Goal: Task Accomplishment & Management: Manage account settings

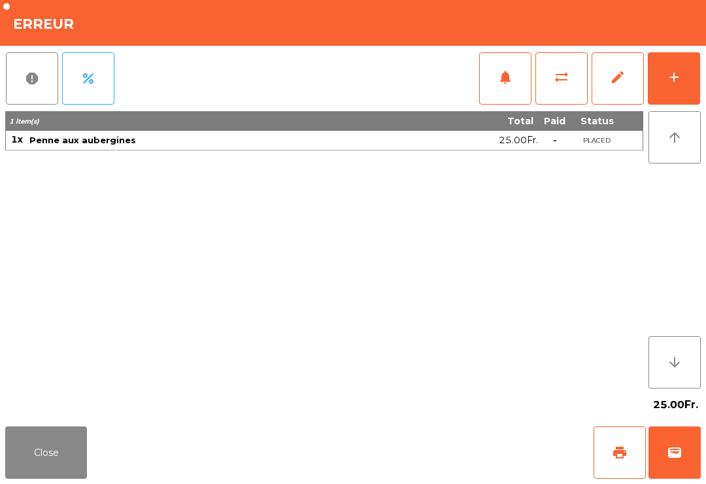
click at [54, 457] on button "Close" at bounding box center [46, 452] width 82 height 52
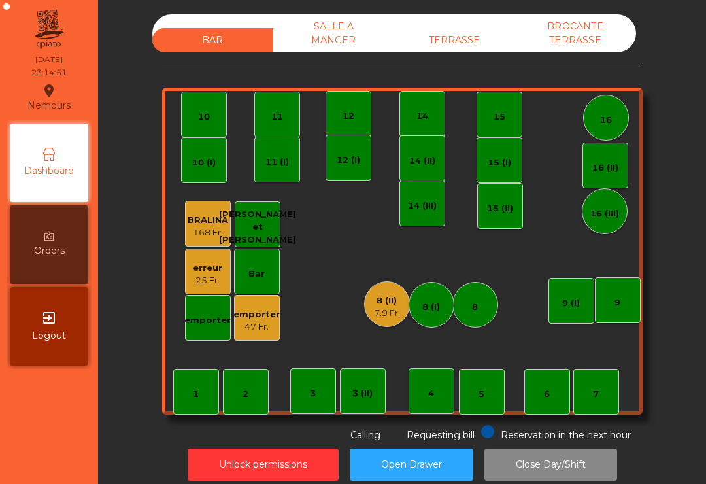
click at [293, 467] on button "Unlock permissions" at bounding box center [263, 464] width 151 height 32
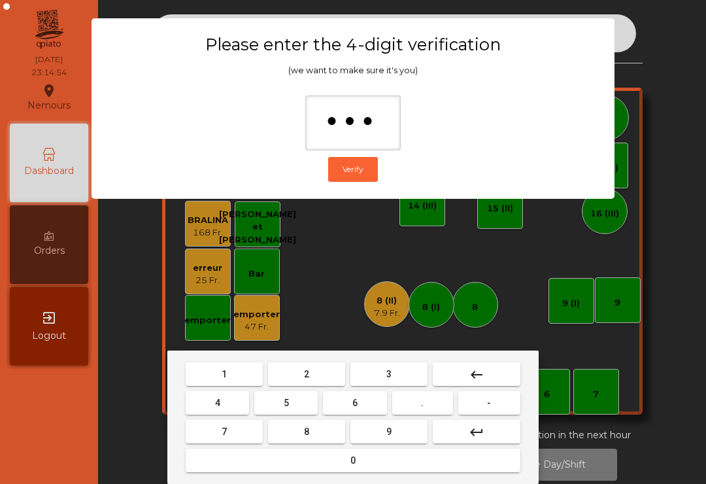
type input "****"
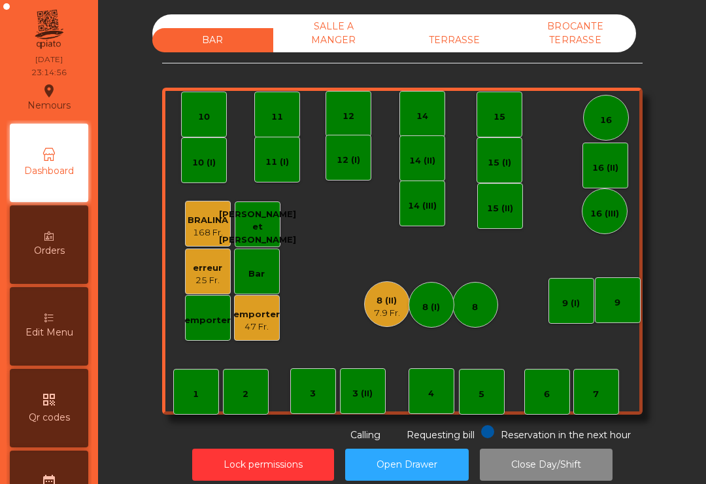
click at [212, 272] on div "erreur" at bounding box center [207, 267] width 29 height 13
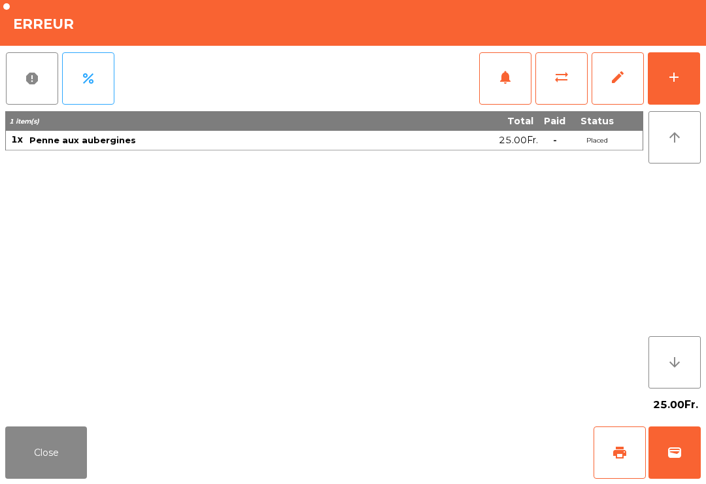
click at [605, 88] on button "edit" at bounding box center [617, 78] width 52 height 52
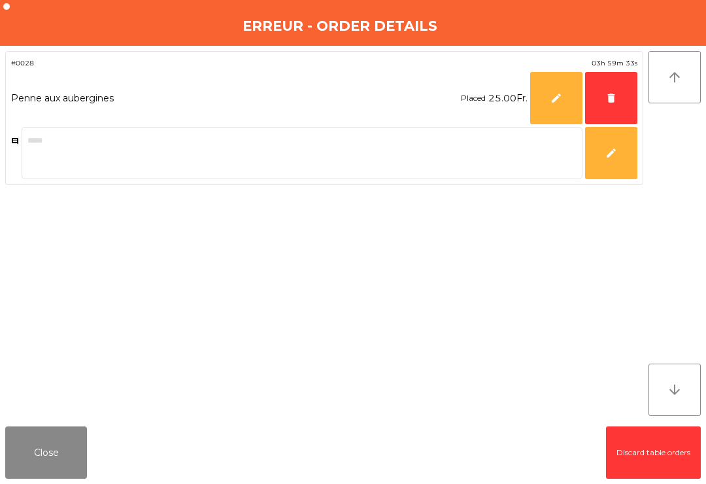
click at [609, 105] on button "delete" at bounding box center [611, 98] width 52 height 52
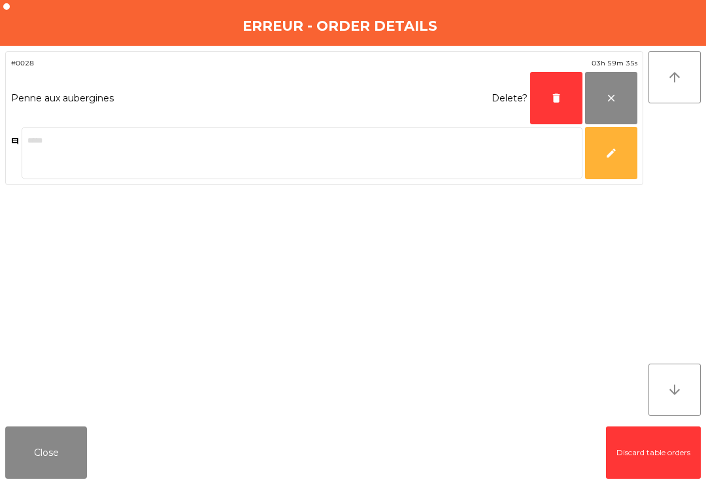
click at [549, 101] on button "delete" at bounding box center [556, 98] width 52 height 52
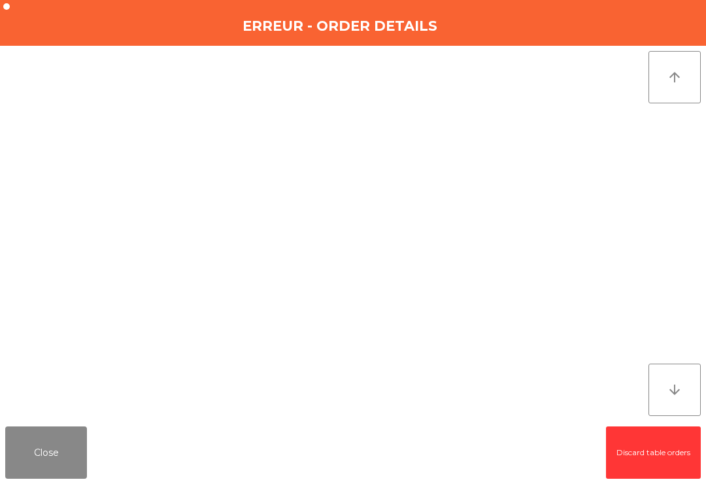
click at [49, 447] on button "Close" at bounding box center [46, 452] width 82 height 52
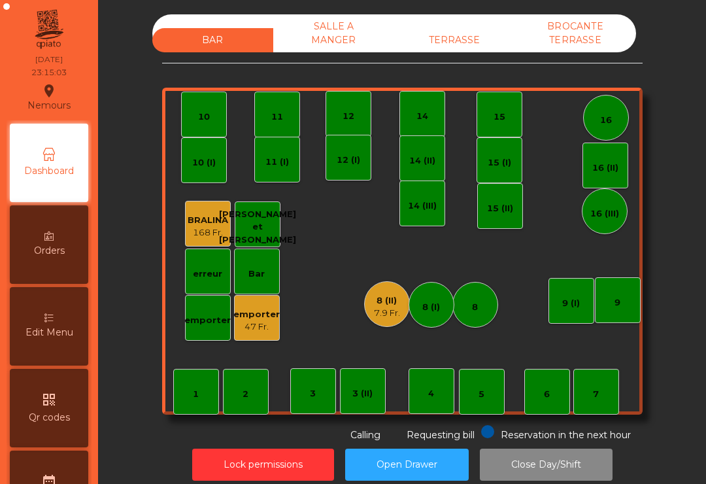
click at [385, 307] on div "7.9 Fr." at bounding box center [387, 312] width 26 height 13
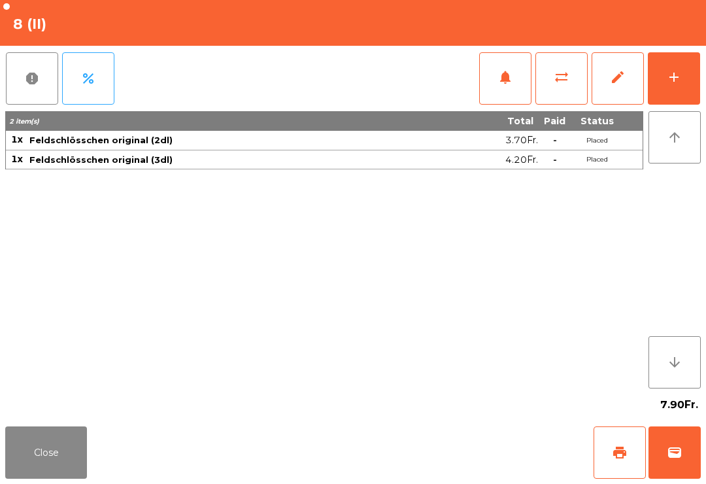
click at [612, 79] on span "edit" at bounding box center [618, 77] width 16 height 16
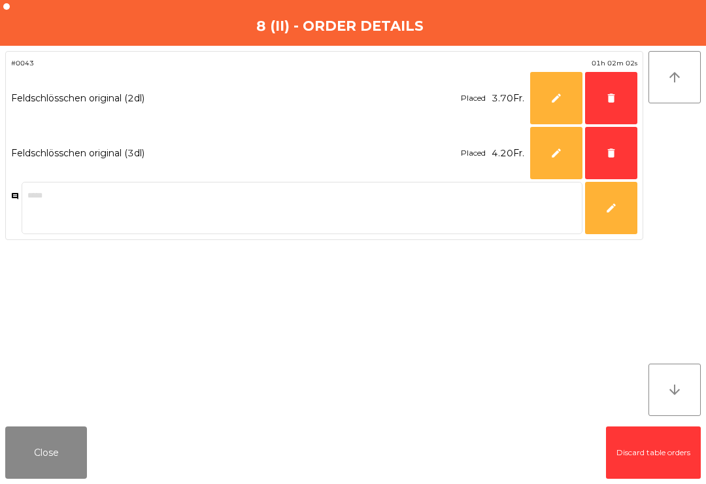
click at [600, 92] on button "delete" at bounding box center [611, 98] width 52 height 52
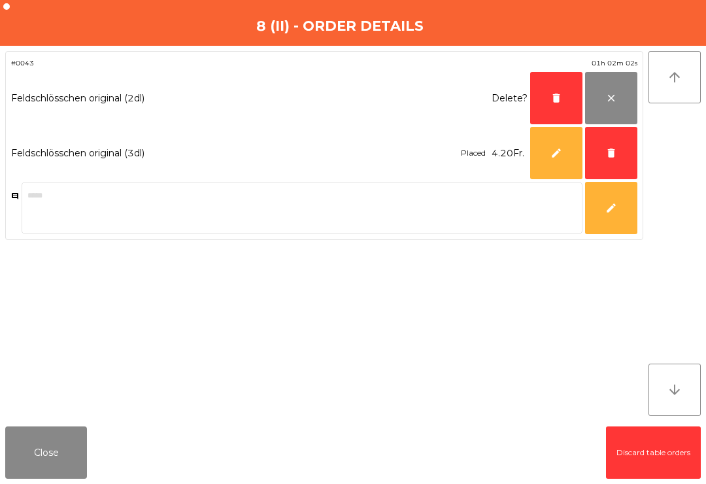
click at [602, 150] on button "delete" at bounding box center [611, 153] width 52 height 52
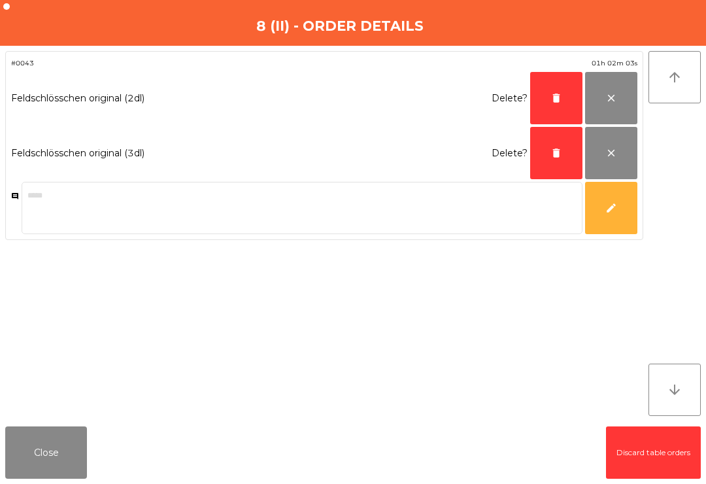
click at [540, 163] on button "delete" at bounding box center [556, 153] width 52 height 52
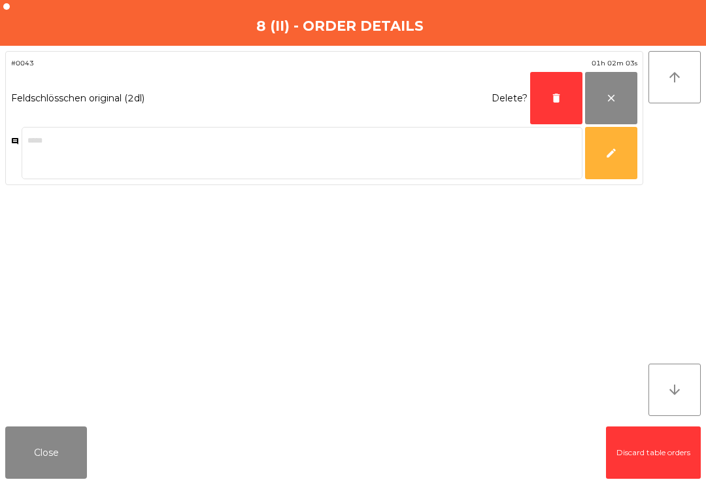
click at [555, 98] on span "delete" at bounding box center [556, 98] width 12 height 12
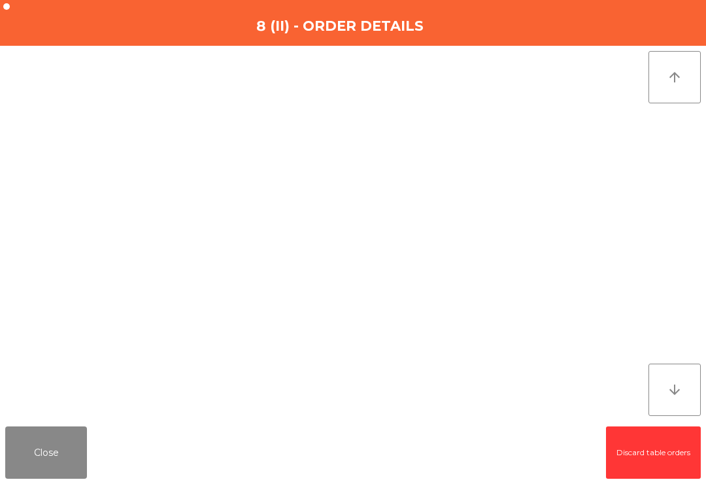
click at [50, 455] on button "Close" at bounding box center [46, 452] width 82 height 52
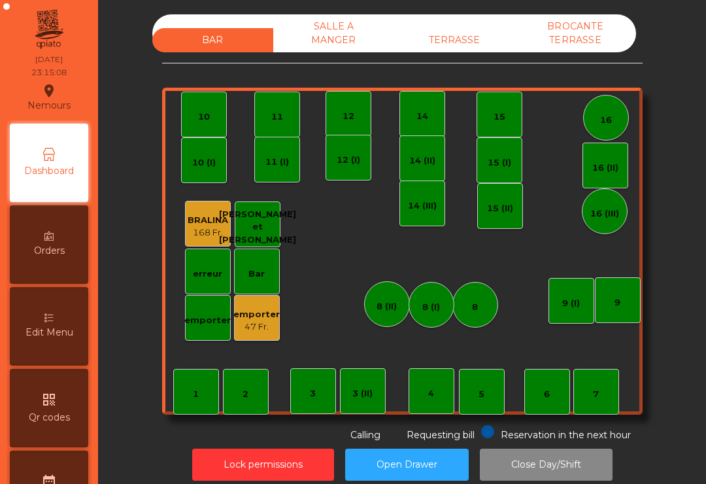
click at [259, 325] on div "47 Fr." at bounding box center [256, 326] width 46 height 13
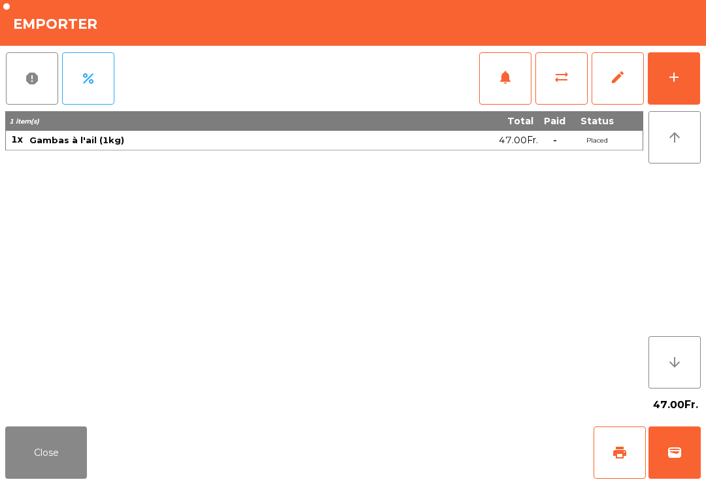
click at [616, 75] on span "edit" at bounding box center [618, 77] width 16 height 16
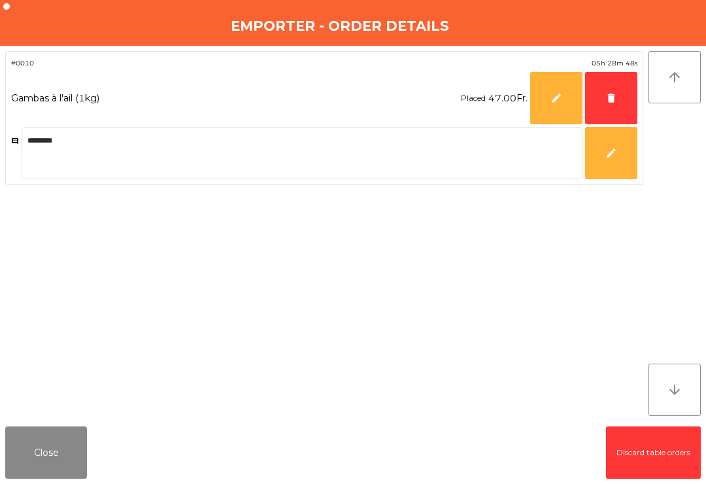
click at [607, 105] on button "delete" at bounding box center [611, 98] width 52 height 52
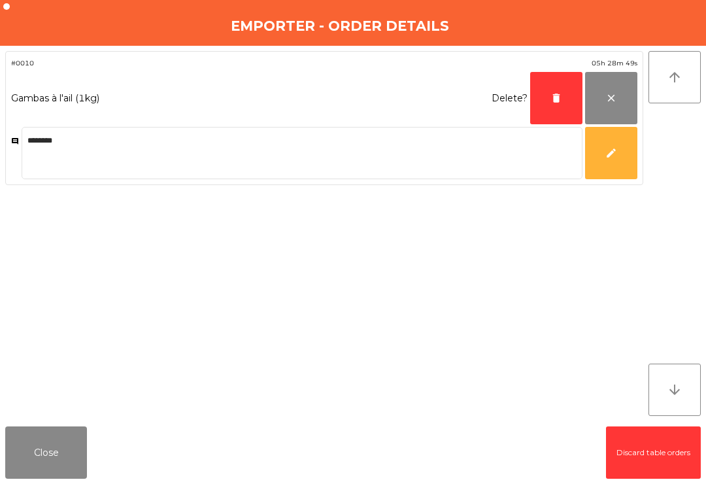
click at [65, 449] on button "Close" at bounding box center [46, 452] width 82 height 52
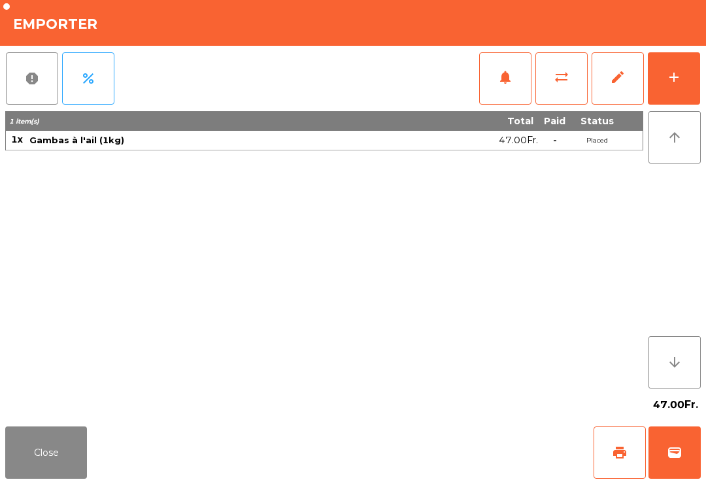
click at [611, 83] on span "edit" at bounding box center [618, 77] width 16 height 16
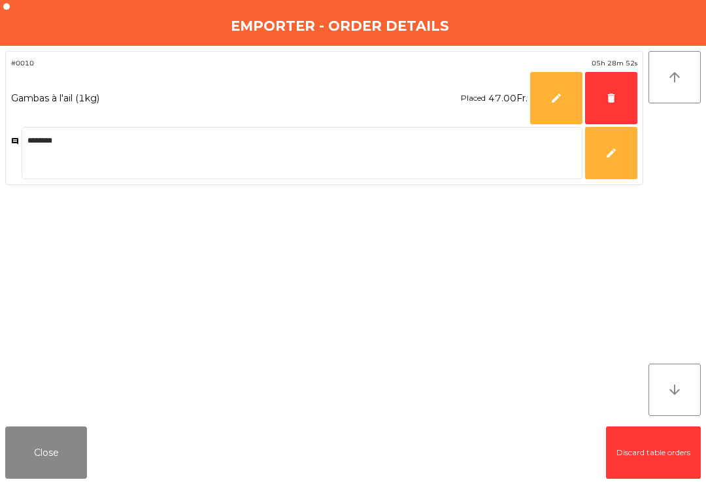
click at [600, 97] on button "delete" at bounding box center [611, 98] width 52 height 52
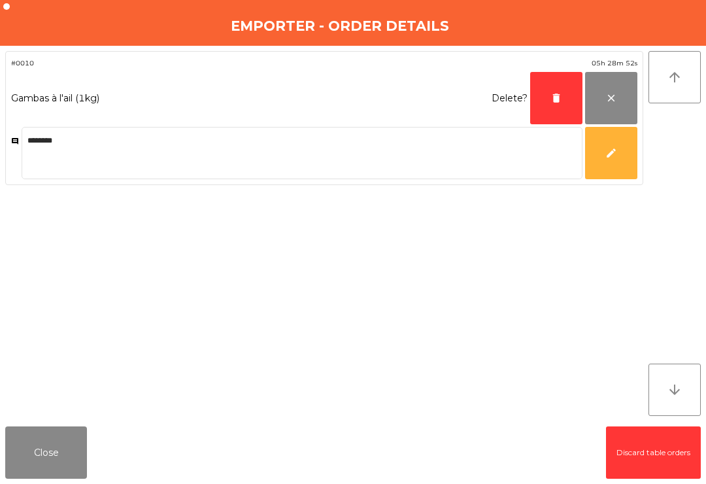
click at [540, 112] on button "delete" at bounding box center [556, 98] width 52 height 52
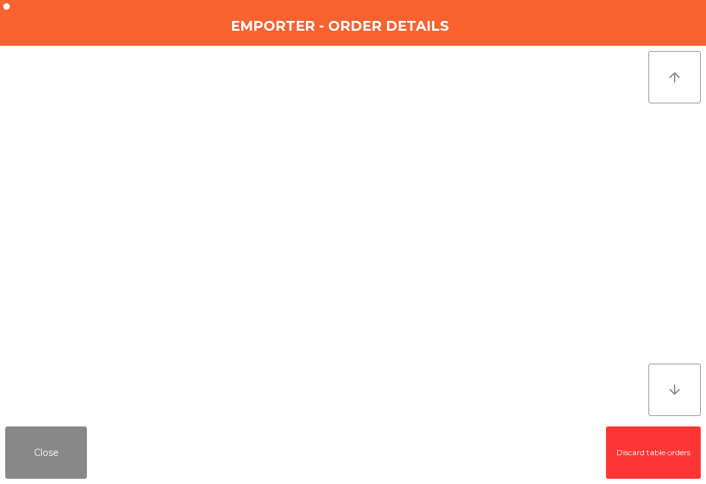
click at [27, 461] on button "Close" at bounding box center [46, 452] width 82 height 52
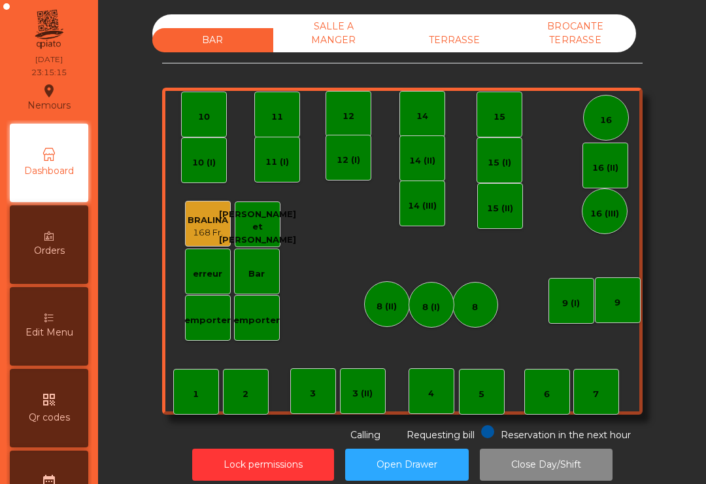
click at [582, 39] on div "BROCANTE TERRASSE" at bounding box center [575, 33] width 121 height 38
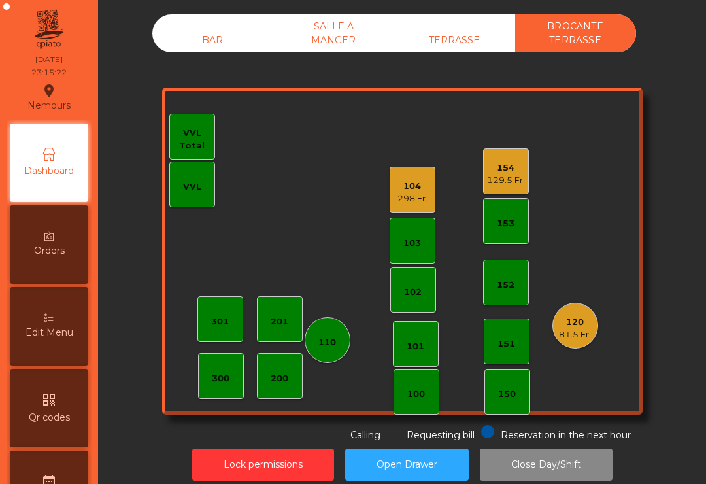
click at [397, 188] on div "104" at bounding box center [412, 186] width 30 height 13
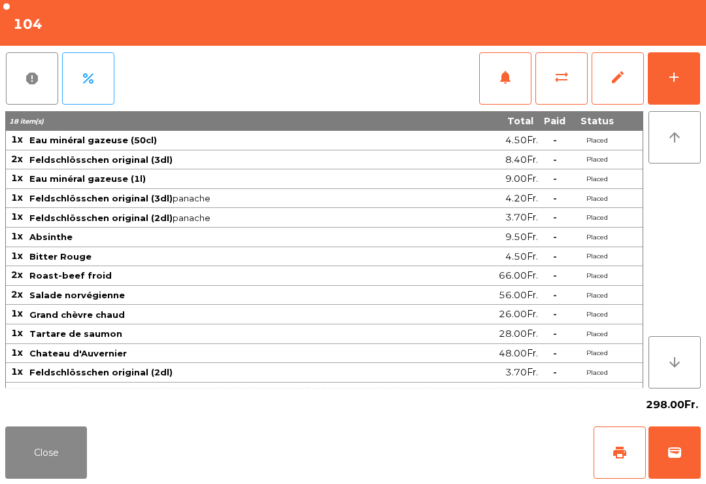
click at [606, 84] on button "edit" at bounding box center [617, 78] width 52 height 52
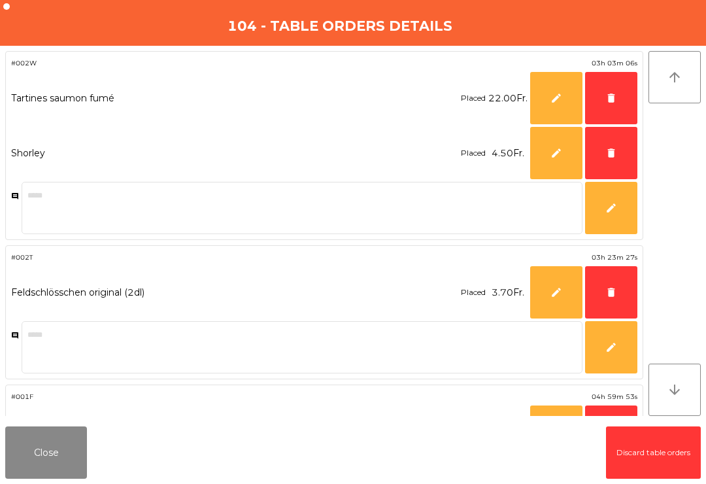
click at [599, 101] on button "delete" at bounding box center [611, 98] width 52 height 52
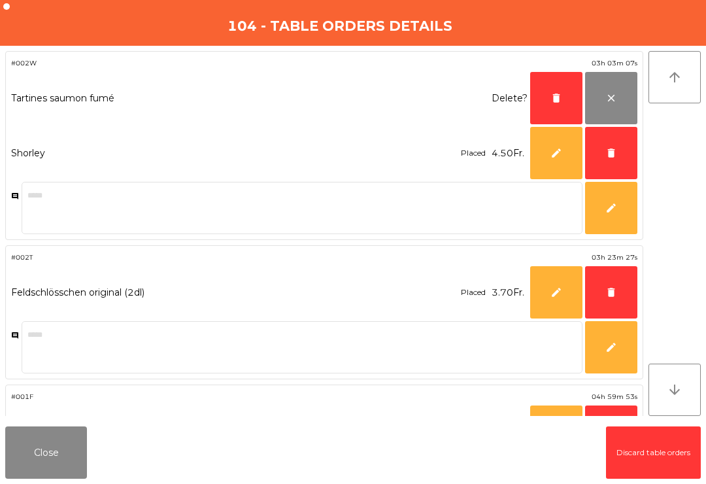
click at [608, 148] on span "delete" at bounding box center [611, 153] width 12 height 12
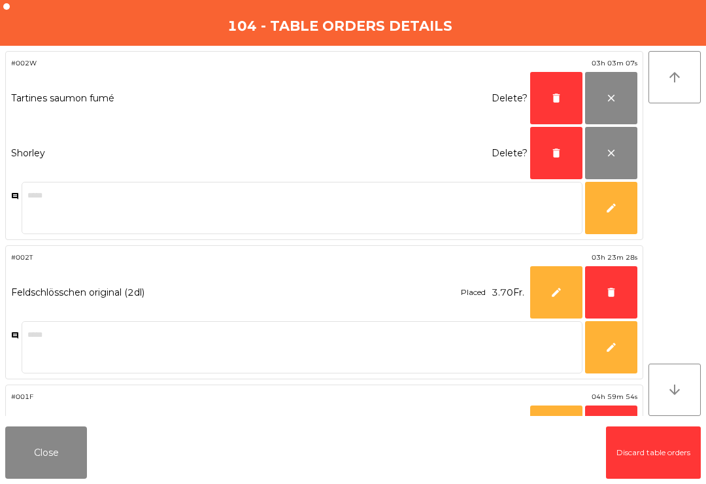
click at [607, 289] on span "delete" at bounding box center [611, 292] width 12 height 12
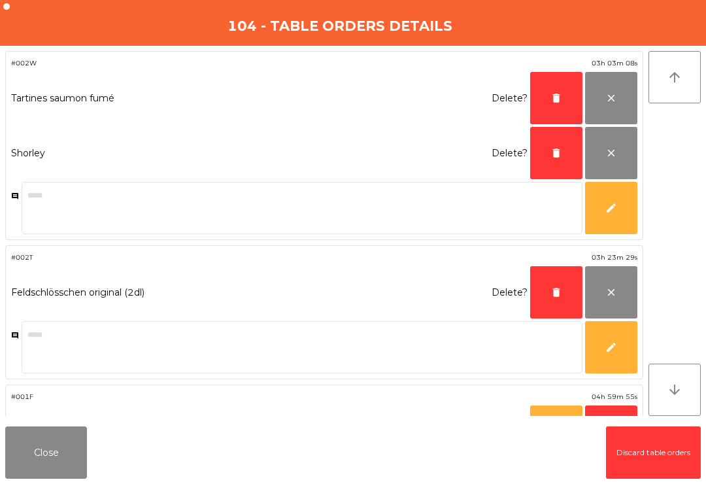
click at [551, 302] on button "delete" at bounding box center [556, 292] width 52 height 52
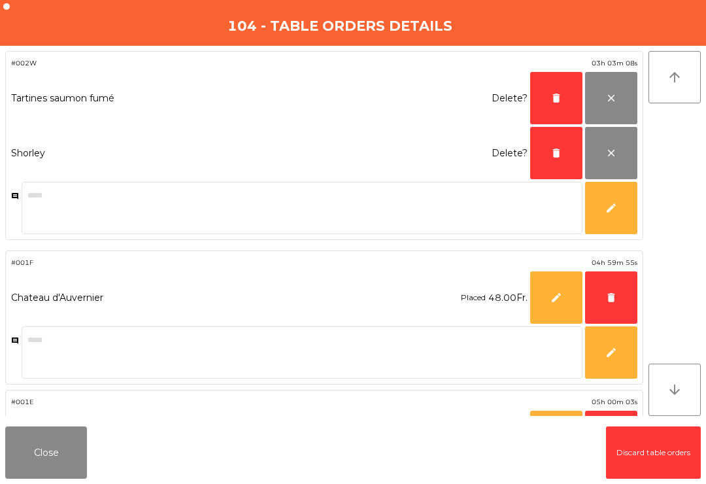
click at [550, 151] on button "delete" at bounding box center [556, 153] width 52 height 52
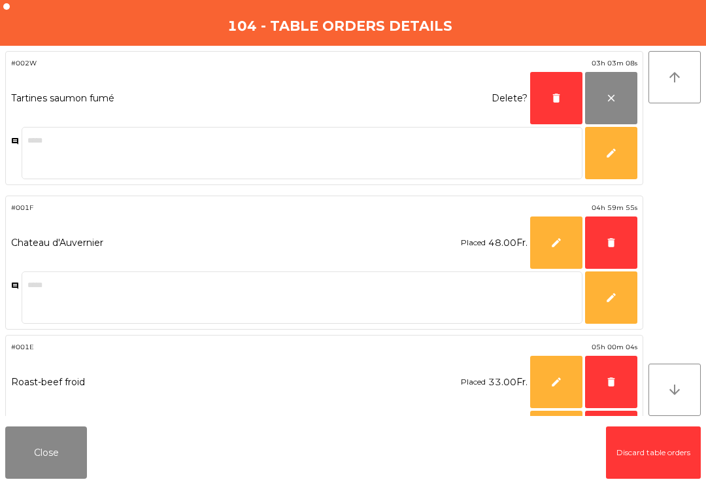
click at [550, 101] on span "delete" at bounding box center [556, 98] width 12 height 12
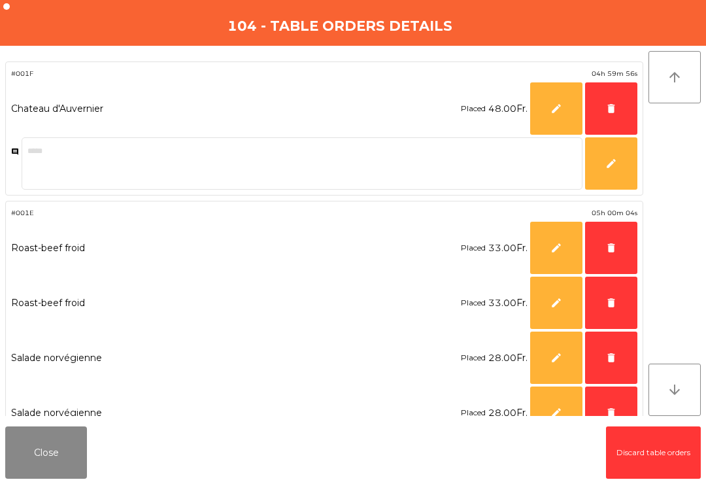
click at [607, 311] on button "delete" at bounding box center [611, 302] width 52 height 52
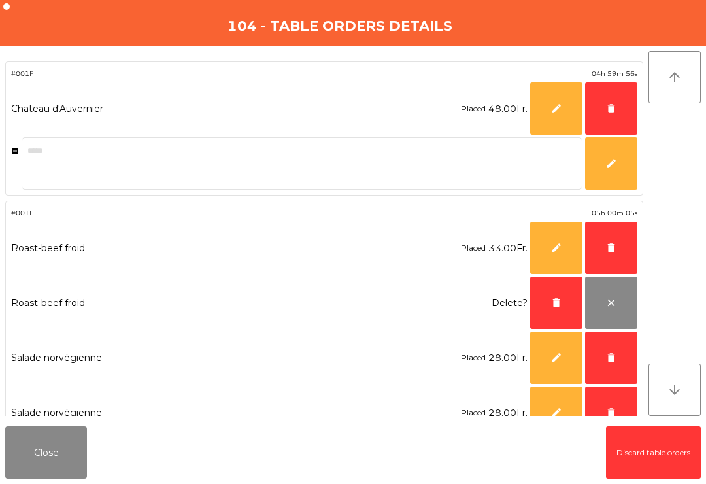
click at [612, 353] on span "delete" at bounding box center [611, 358] width 12 height 12
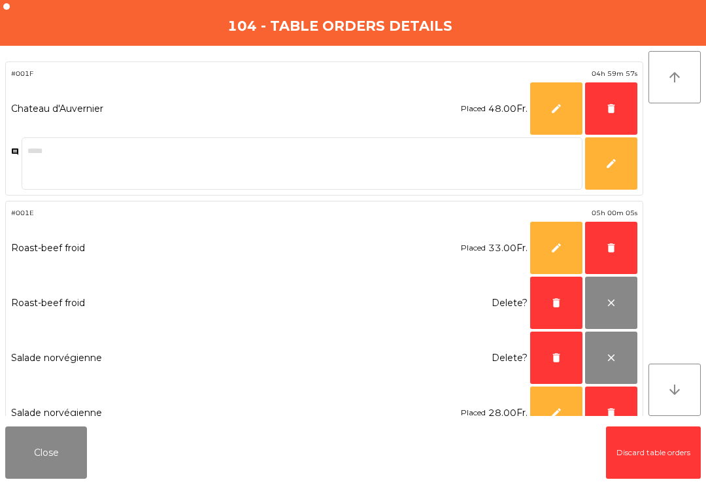
click at [602, 250] on button "delete" at bounding box center [611, 248] width 52 height 52
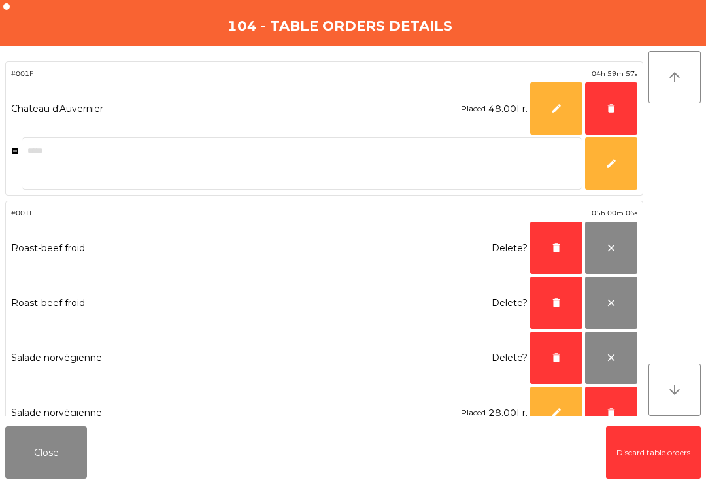
click at [602, 110] on button "delete" at bounding box center [611, 108] width 52 height 52
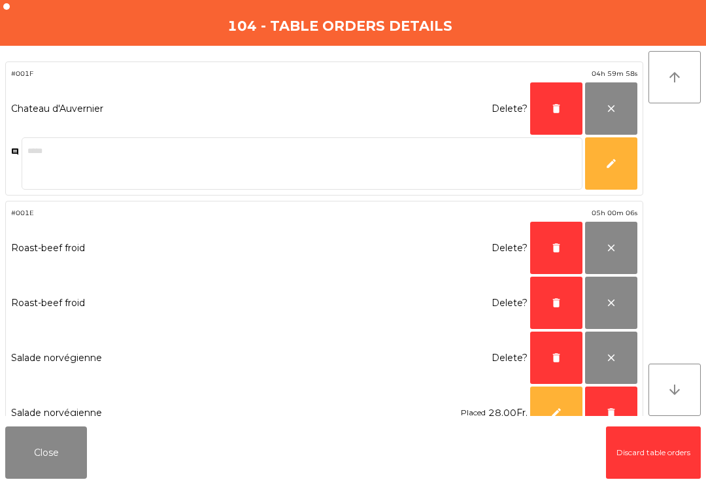
click at [544, 113] on button "delete" at bounding box center [556, 108] width 52 height 52
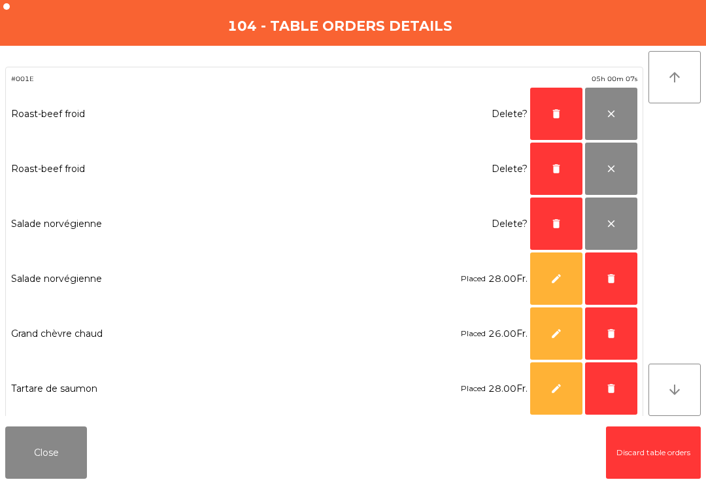
click at [546, 169] on button "delete" at bounding box center [556, 168] width 52 height 52
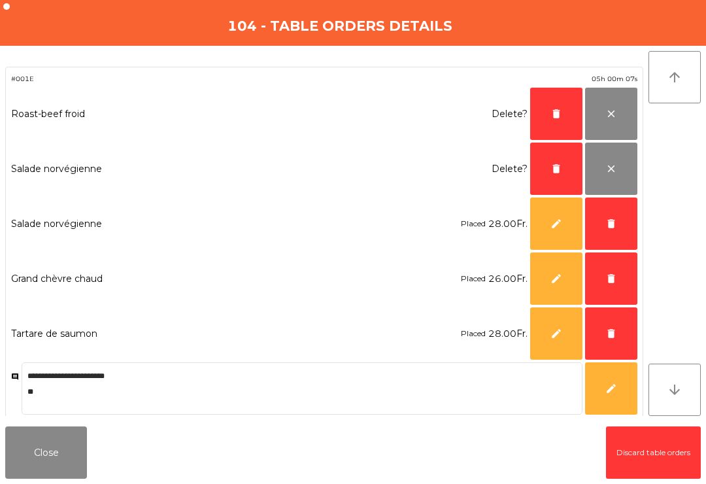
click at [551, 109] on span "delete" at bounding box center [556, 114] width 12 height 12
click at [552, 142] on button "delete" at bounding box center [556, 168] width 52 height 52
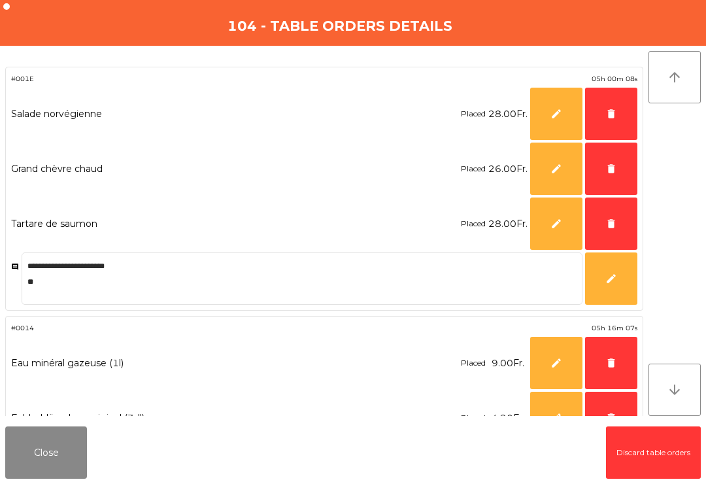
click at [614, 116] on span "delete" at bounding box center [611, 114] width 12 height 12
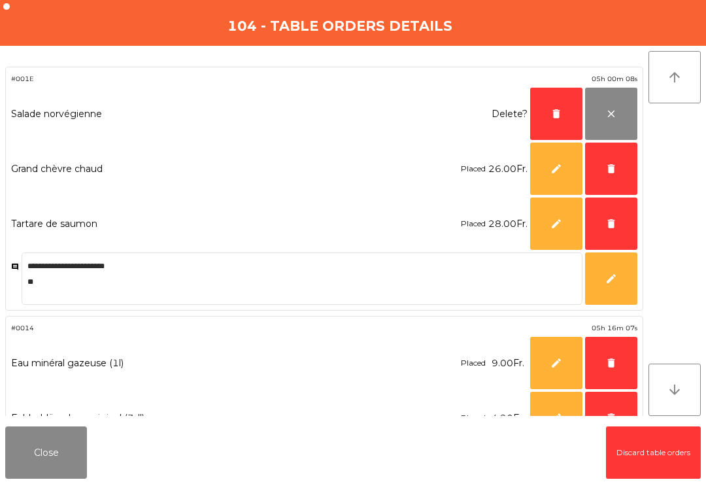
click at [610, 163] on span "delete" at bounding box center [611, 169] width 12 height 12
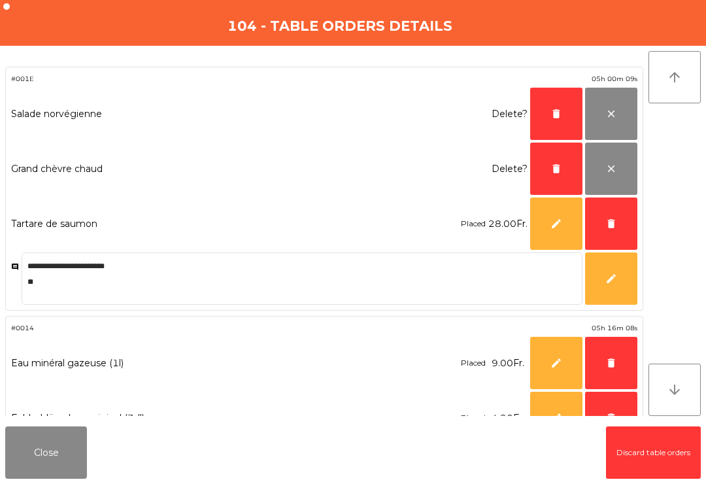
click at [615, 233] on button "delete" at bounding box center [611, 223] width 52 height 52
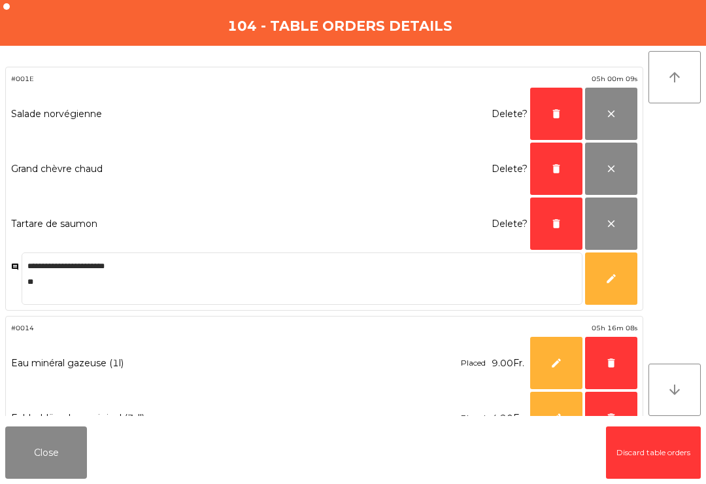
click at [553, 224] on span "delete" at bounding box center [556, 224] width 12 height 12
click at [553, 168] on span "delete" at bounding box center [556, 169] width 12 height 12
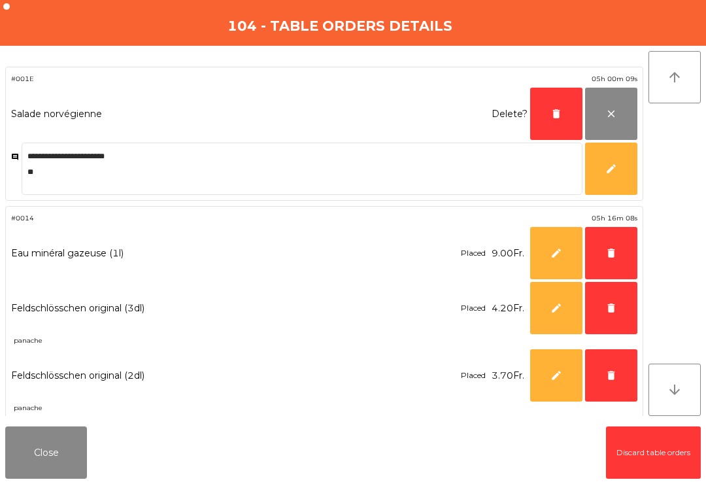
click at [549, 114] on button "delete" at bounding box center [556, 114] width 52 height 52
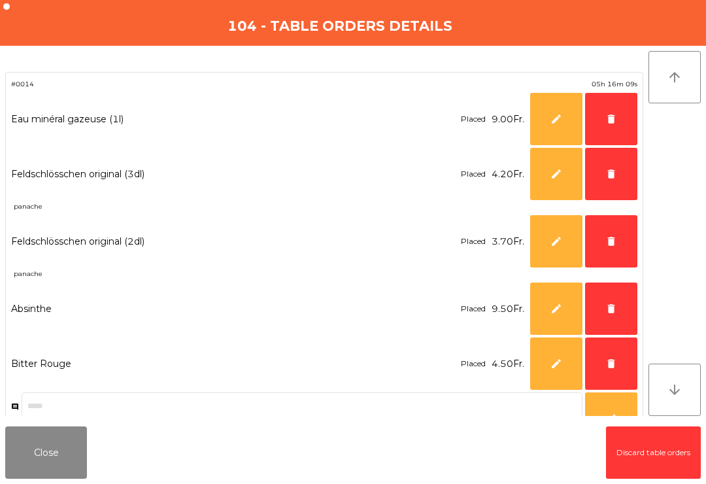
click at [611, 361] on span "delete" at bounding box center [611, 363] width 12 height 12
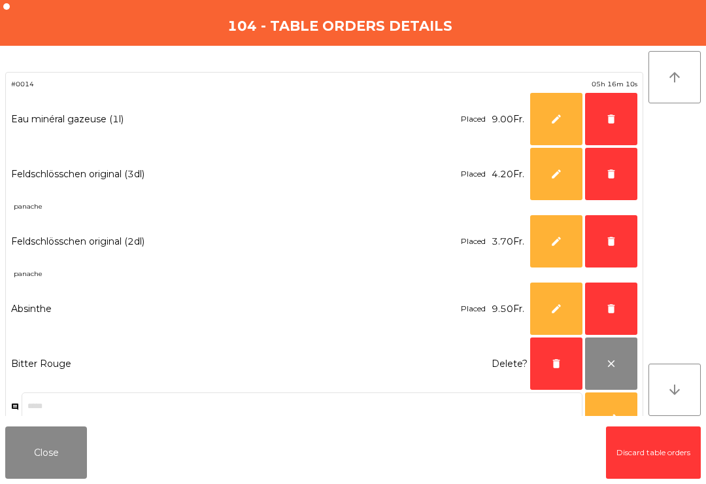
click at [600, 300] on button "delete" at bounding box center [611, 308] width 52 height 52
click at [614, 227] on button "delete" at bounding box center [611, 241] width 52 height 52
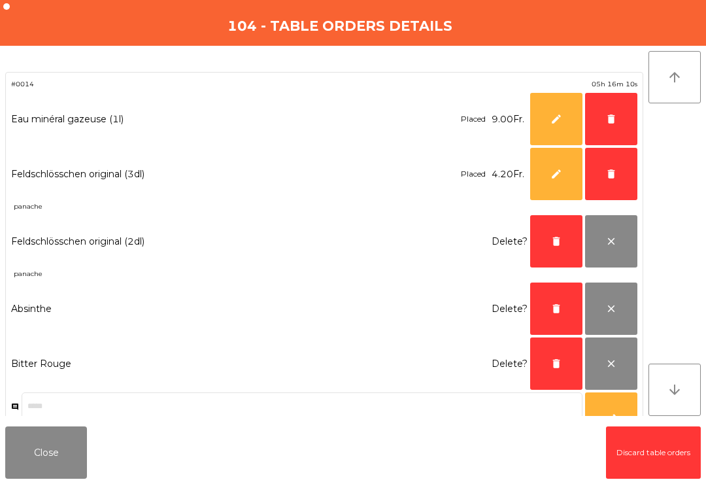
click at [604, 170] on button "delete" at bounding box center [611, 174] width 52 height 52
click at [610, 116] on span "delete" at bounding box center [611, 119] width 12 height 12
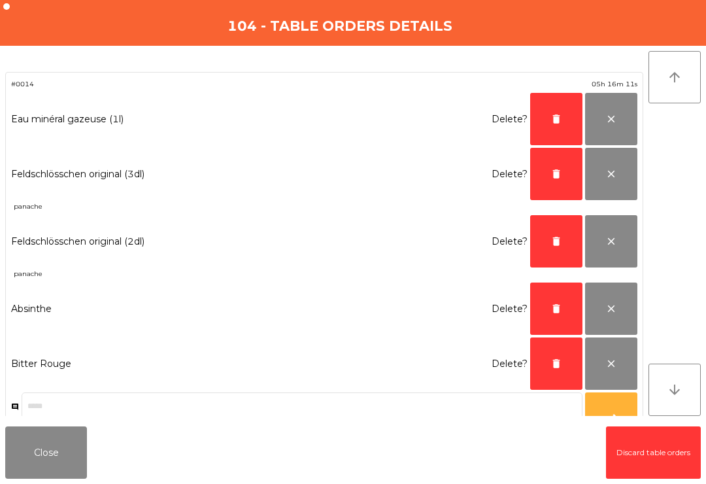
click at [555, 116] on span "delete" at bounding box center [556, 119] width 12 height 12
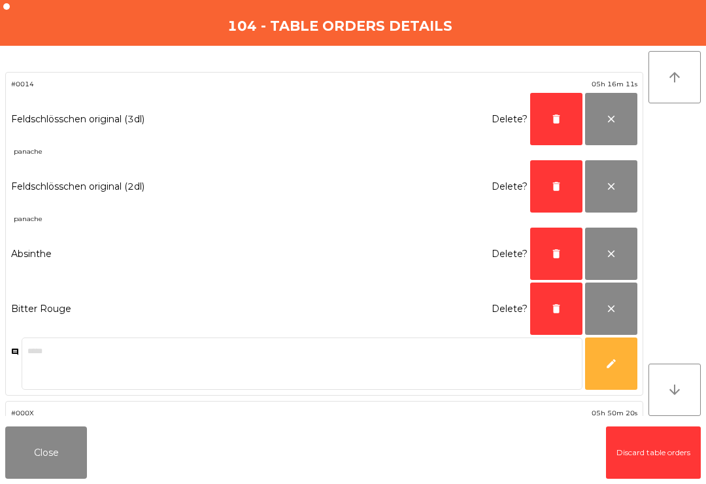
click at [553, 165] on button "delete" at bounding box center [556, 186] width 52 height 52
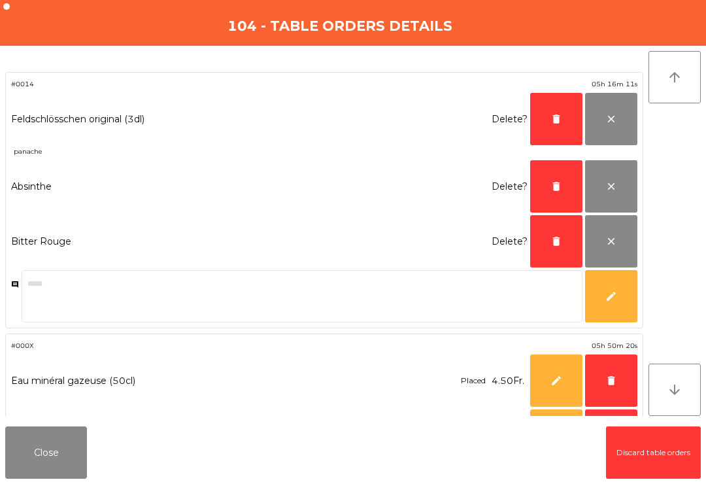
click at [555, 175] on button "delete" at bounding box center [556, 186] width 52 height 52
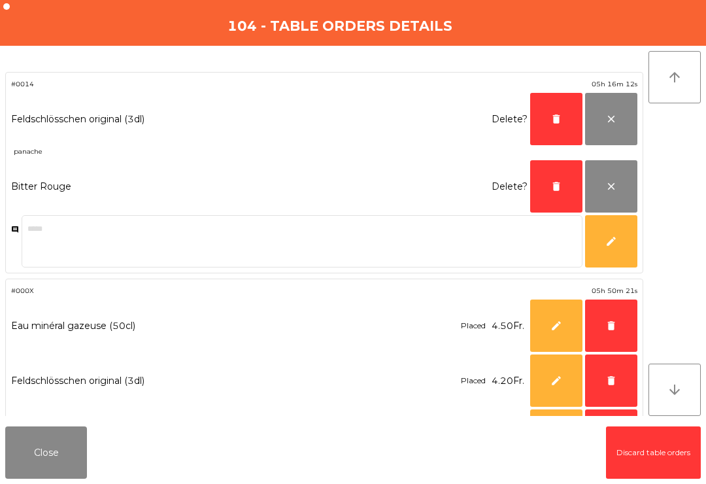
click at [551, 116] on span "delete" at bounding box center [556, 119] width 12 height 12
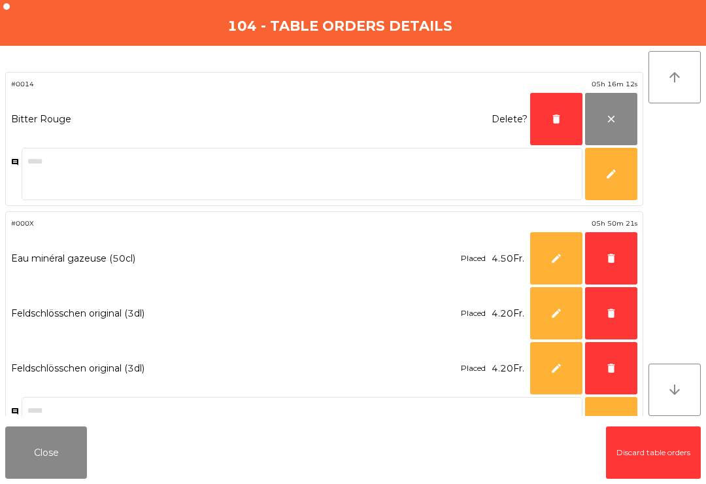
click at [542, 119] on button "delete" at bounding box center [556, 119] width 52 height 52
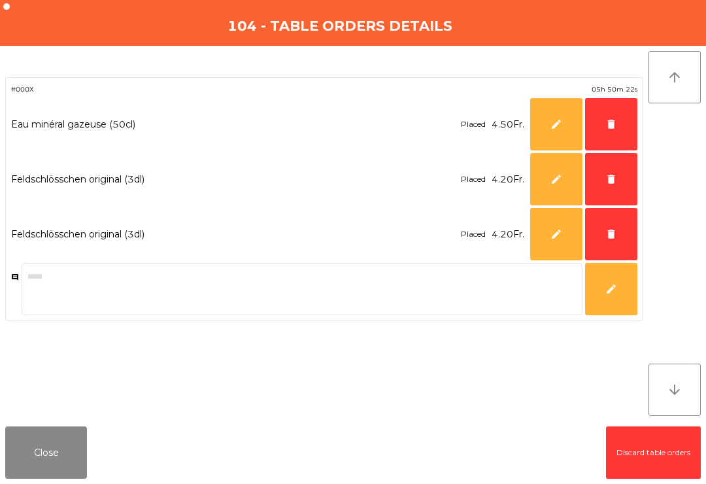
click at [616, 234] on span "delete" at bounding box center [611, 234] width 12 height 12
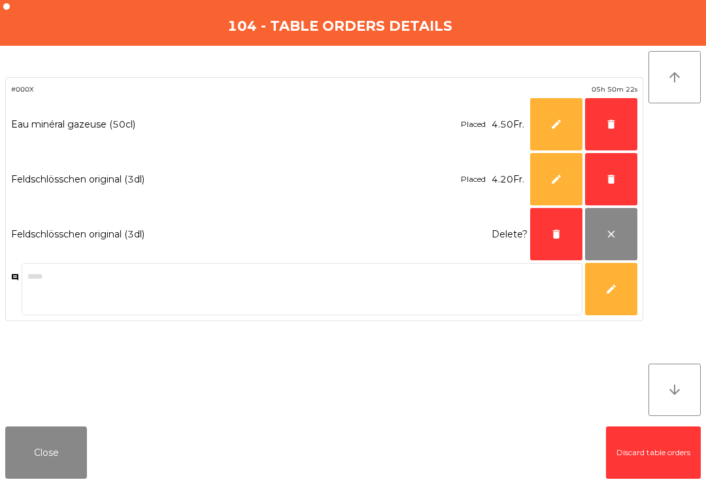
click at [609, 179] on span "delete" at bounding box center [611, 179] width 12 height 12
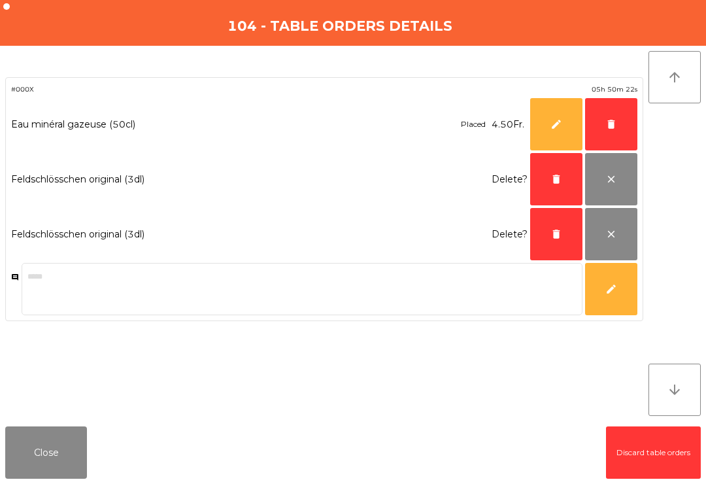
click at [599, 116] on button "delete" at bounding box center [611, 124] width 52 height 52
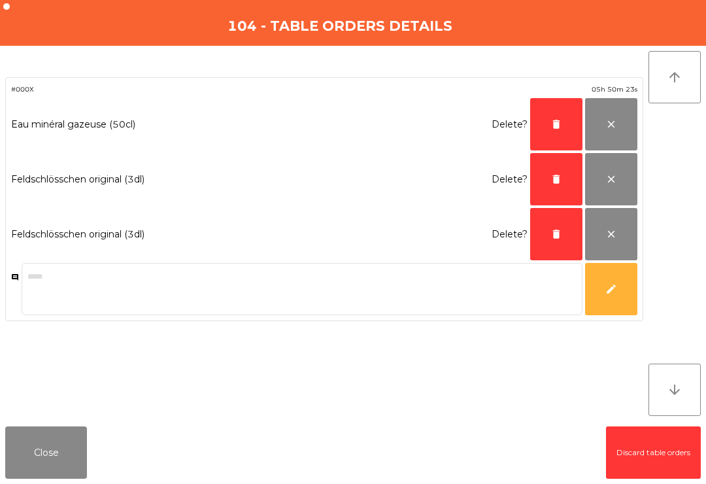
click at [555, 115] on button "delete" at bounding box center [556, 124] width 52 height 52
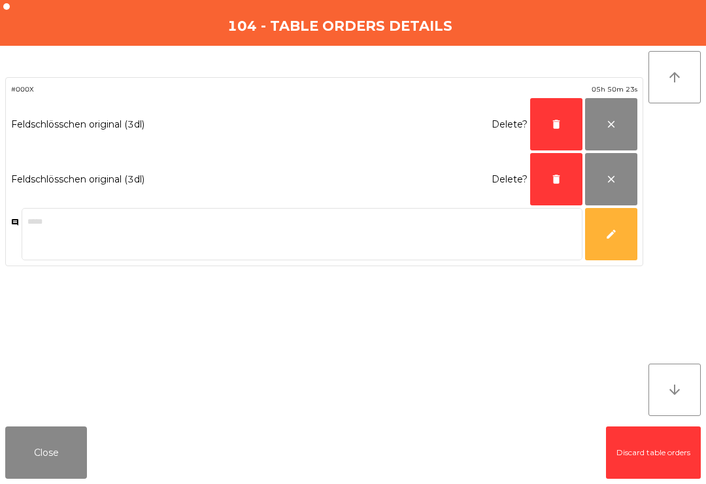
click at [557, 159] on button "delete" at bounding box center [556, 179] width 52 height 52
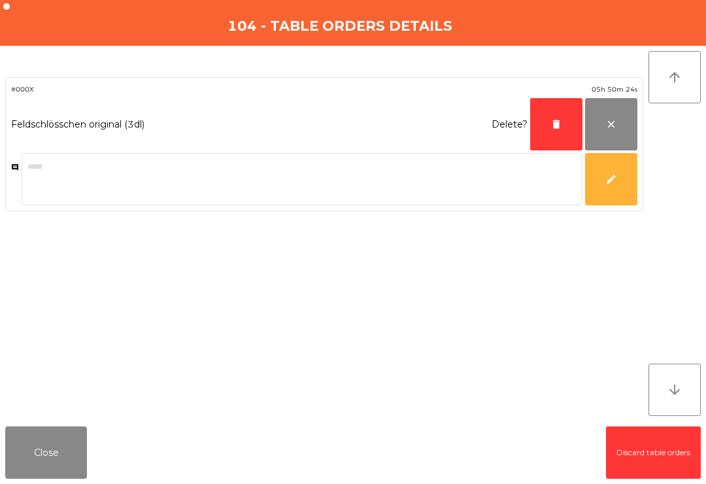
click at [542, 123] on button "delete" at bounding box center [556, 124] width 52 height 52
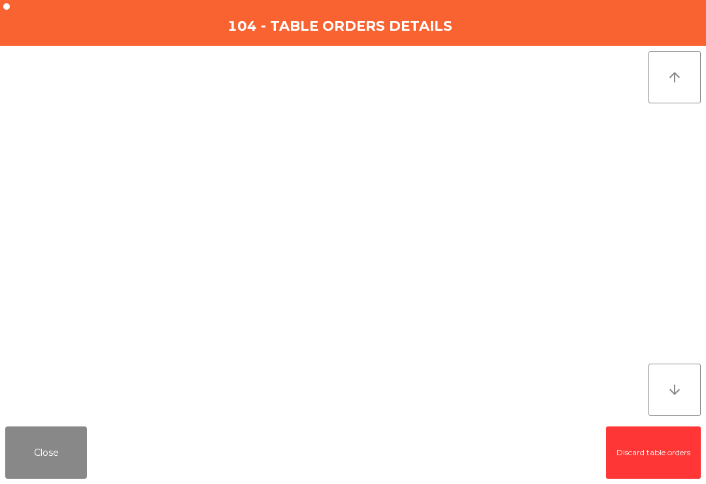
click at [43, 444] on button "Close" at bounding box center [46, 452] width 82 height 52
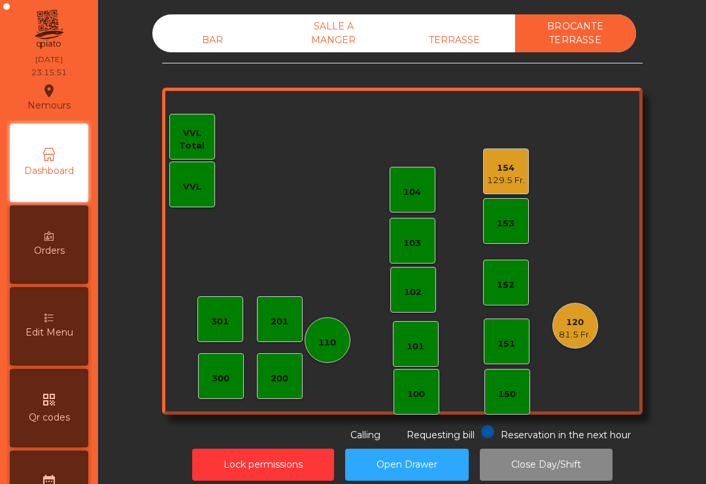
click at [508, 172] on div "154" at bounding box center [506, 167] width 38 height 13
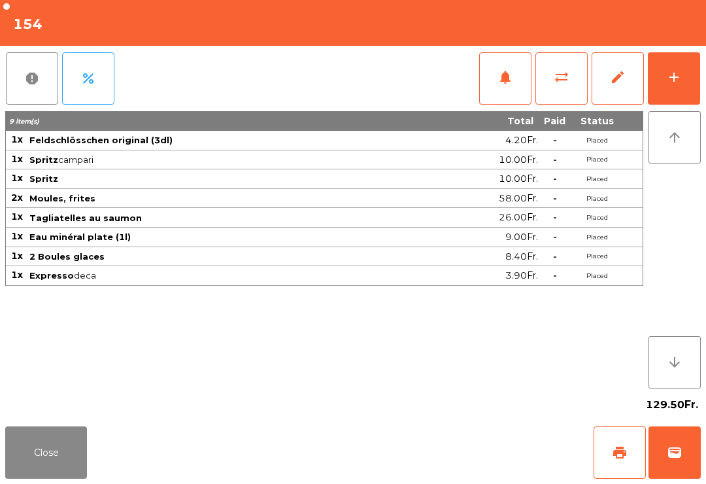
click at [607, 82] on button "edit" at bounding box center [617, 78] width 52 height 52
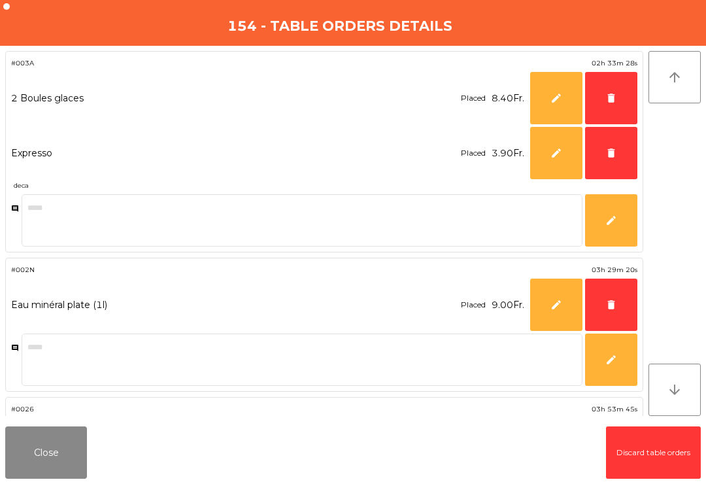
click at [608, 101] on span "delete" at bounding box center [611, 98] width 12 height 12
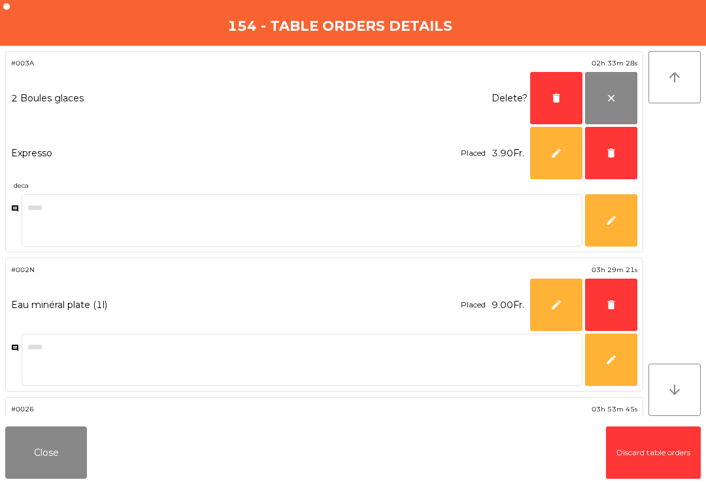
click at [605, 150] on span "delete" at bounding box center [611, 153] width 12 height 12
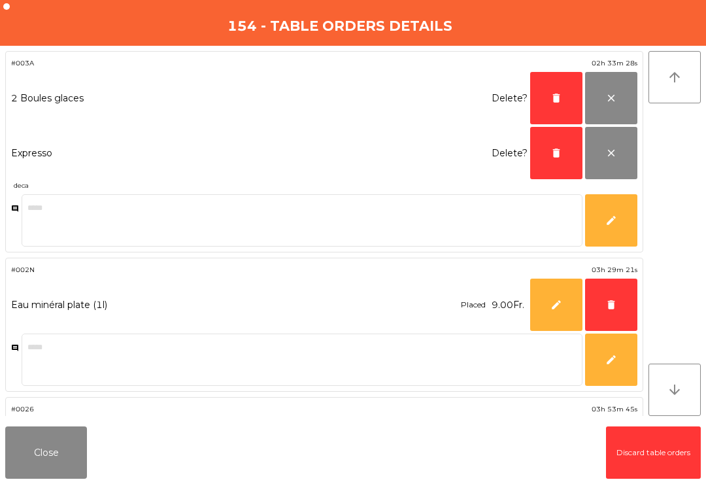
click at [606, 105] on button "close" at bounding box center [611, 98] width 52 height 52
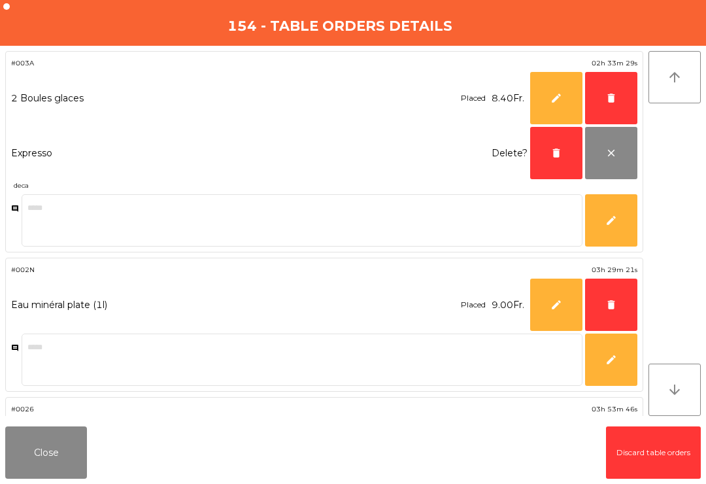
click at [600, 98] on button "delete" at bounding box center [611, 98] width 52 height 52
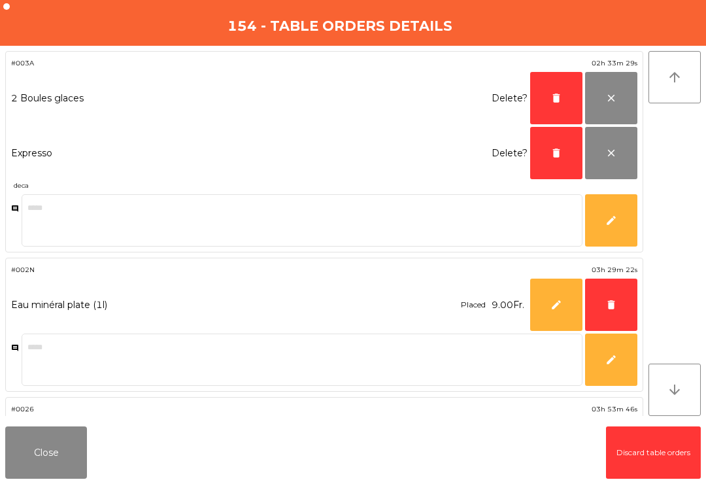
click at [546, 102] on button "delete" at bounding box center [556, 98] width 52 height 52
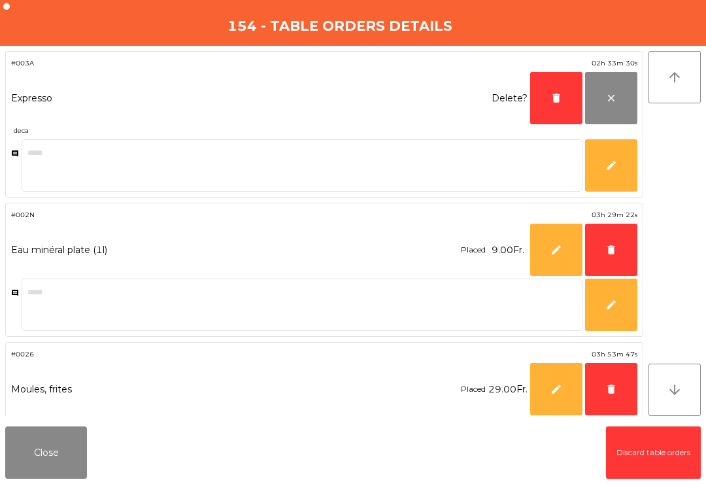
click at [542, 106] on button "delete" at bounding box center [556, 98] width 52 height 52
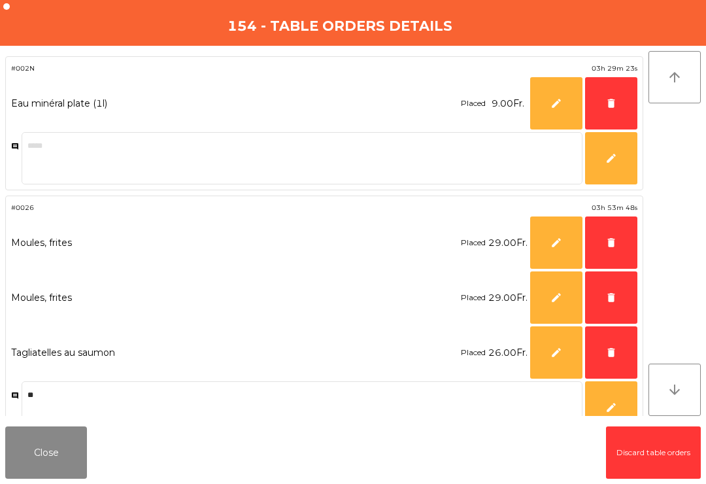
click at [546, 93] on button "edit" at bounding box center [556, 103] width 52 height 52
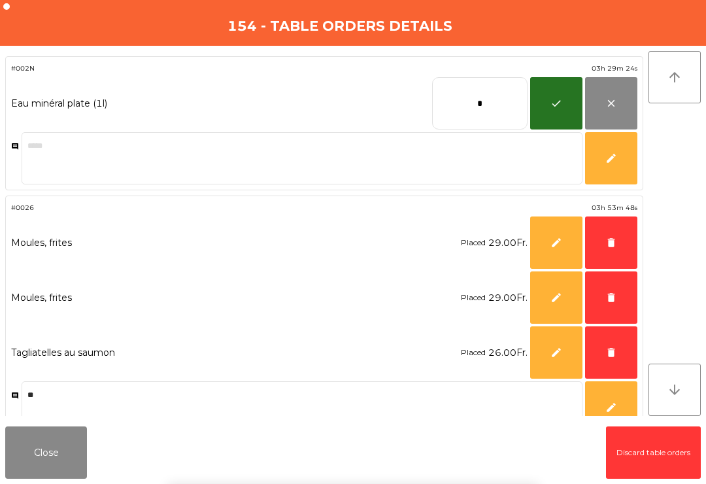
click at [597, 103] on button "close" at bounding box center [611, 103] width 52 height 52
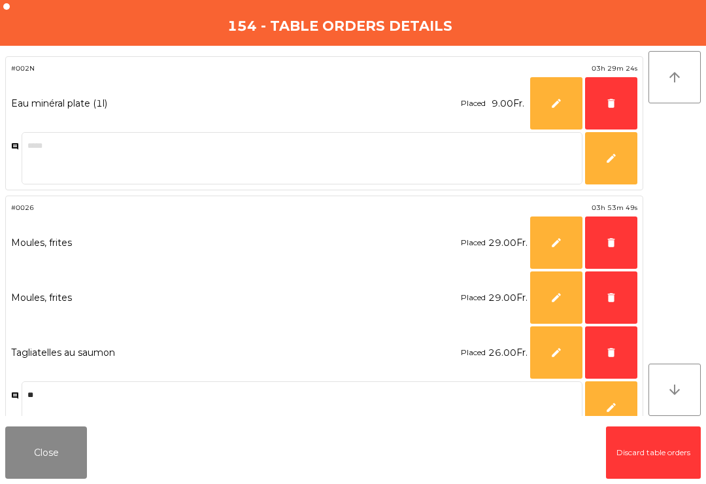
click at [605, 105] on span "delete" at bounding box center [611, 103] width 12 height 12
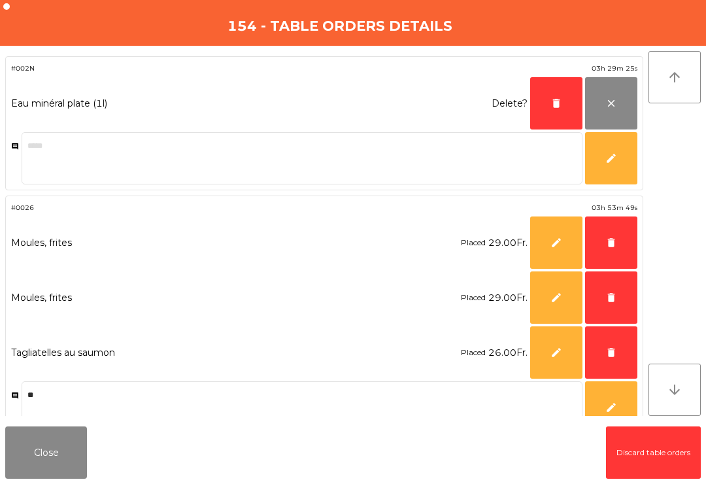
click at [543, 104] on button "delete" at bounding box center [556, 103] width 52 height 52
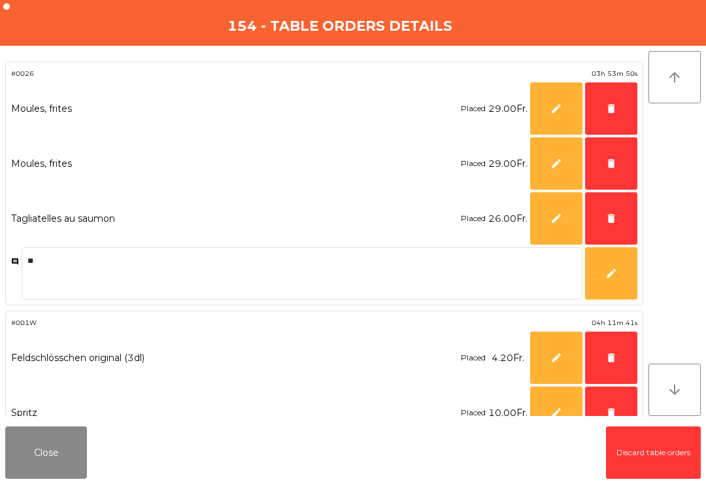
click at [598, 215] on button "delete" at bounding box center [611, 218] width 52 height 52
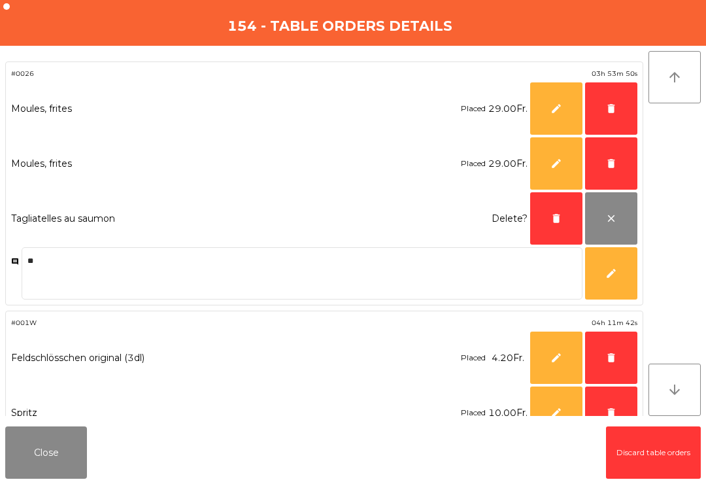
click at [611, 163] on span "delete" at bounding box center [611, 163] width 12 height 12
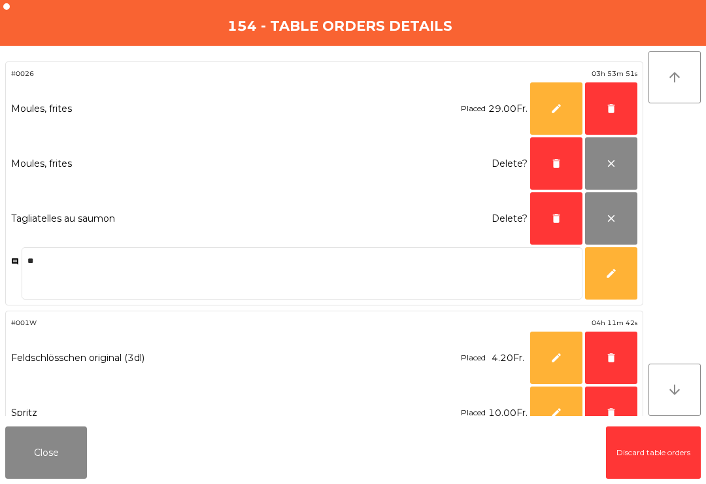
click at [604, 107] on button "delete" at bounding box center [611, 108] width 52 height 52
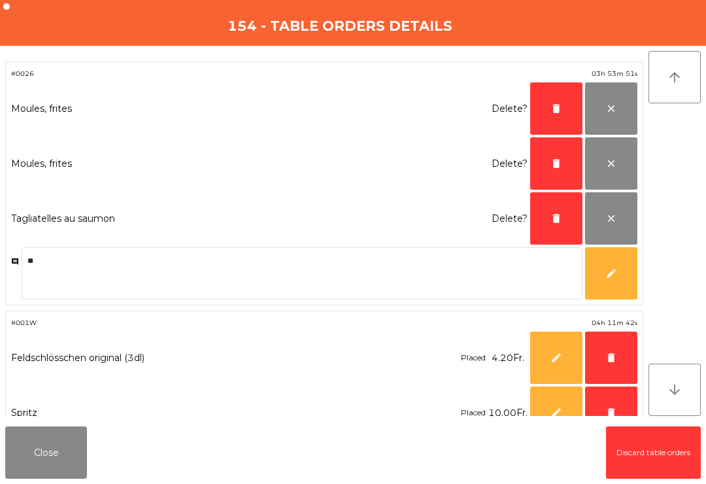
click at [550, 104] on span "delete" at bounding box center [556, 109] width 12 height 12
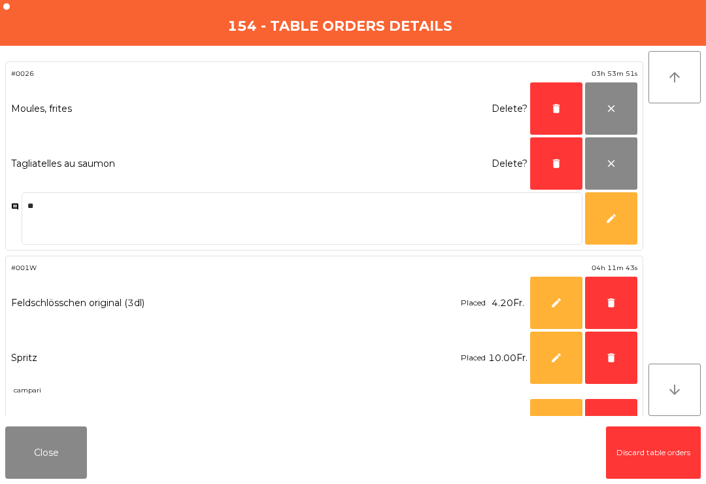
click at [544, 103] on button "delete" at bounding box center [556, 108] width 52 height 52
click at [544, 137] on button "delete" at bounding box center [556, 163] width 52 height 52
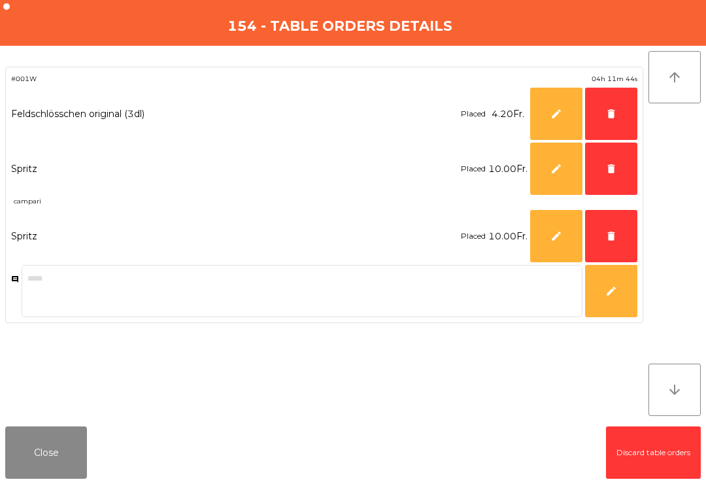
click at [600, 235] on button "delete" at bounding box center [611, 236] width 52 height 52
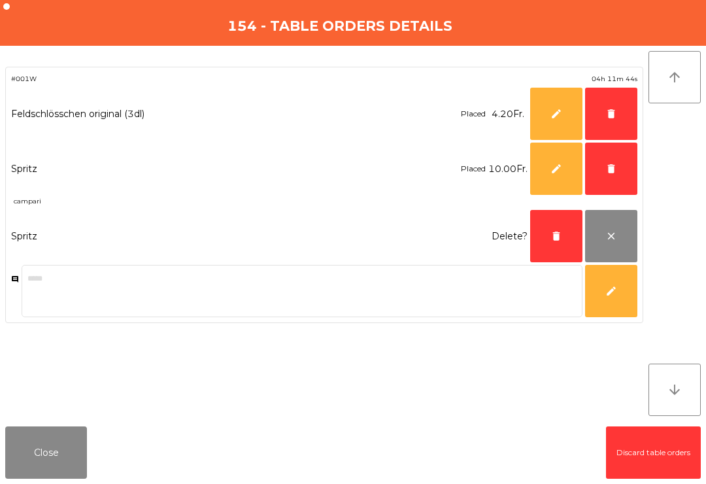
click at [610, 159] on button "delete" at bounding box center [611, 168] width 52 height 52
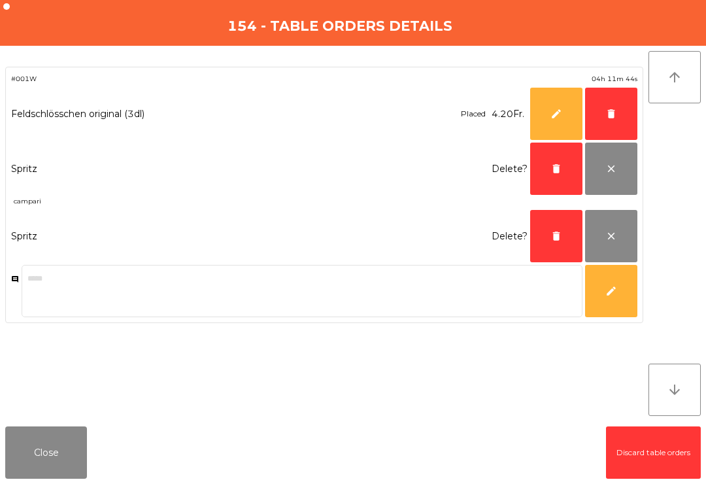
click at [604, 115] on button "delete" at bounding box center [611, 114] width 52 height 52
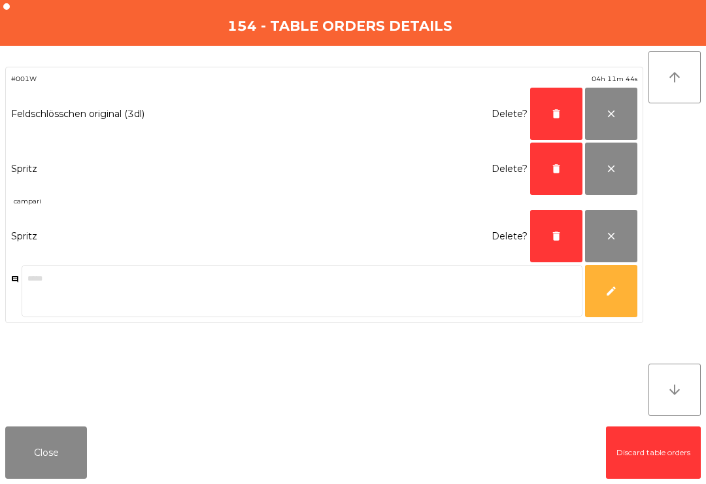
click at [549, 113] on button "delete" at bounding box center [556, 114] width 52 height 52
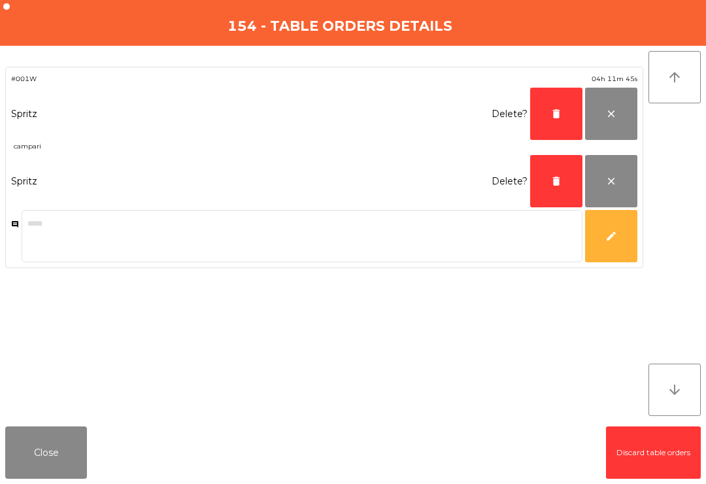
click at [549, 113] on button "delete" at bounding box center [556, 114] width 52 height 52
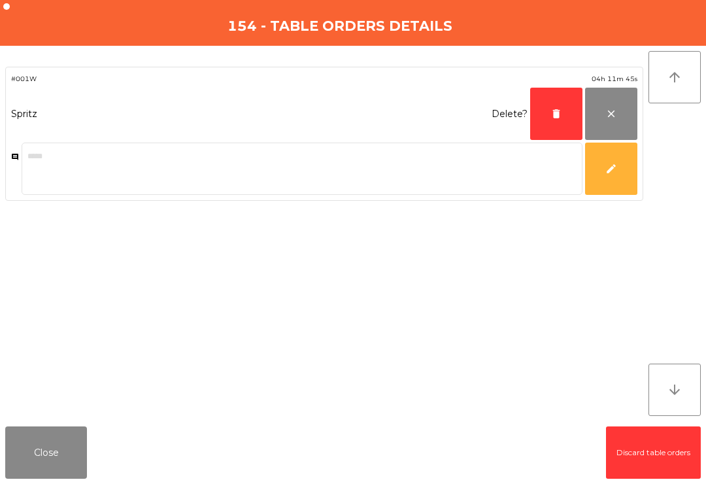
click at [550, 118] on button "delete" at bounding box center [556, 114] width 52 height 52
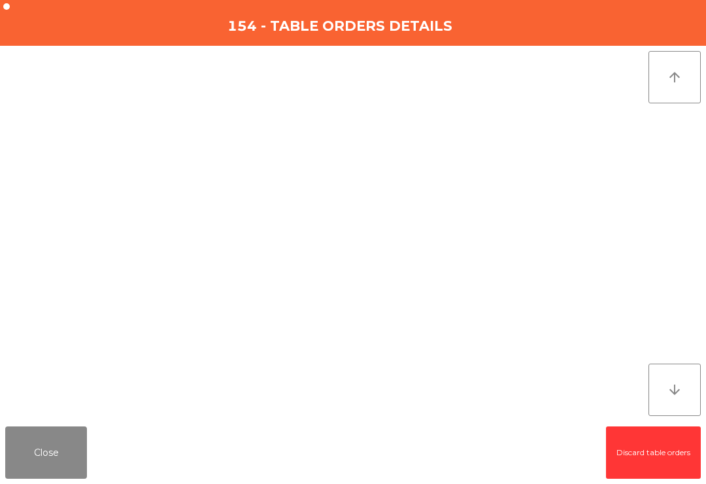
click at [20, 469] on button "Close" at bounding box center [46, 452] width 82 height 52
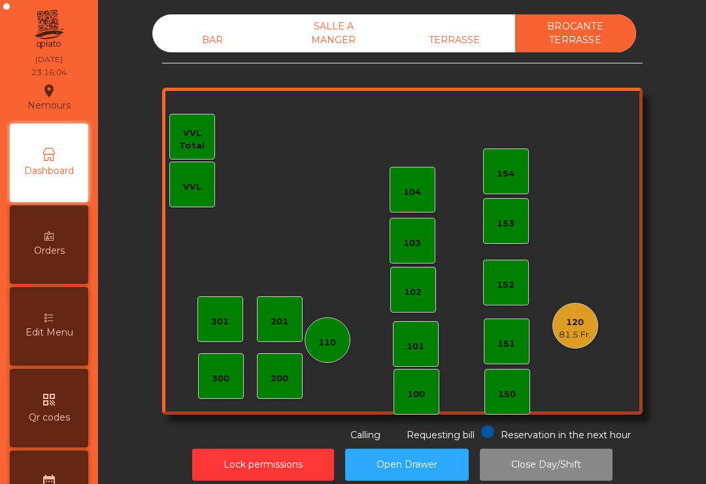
click at [566, 325] on div "120" at bounding box center [575, 322] width 32 height 13
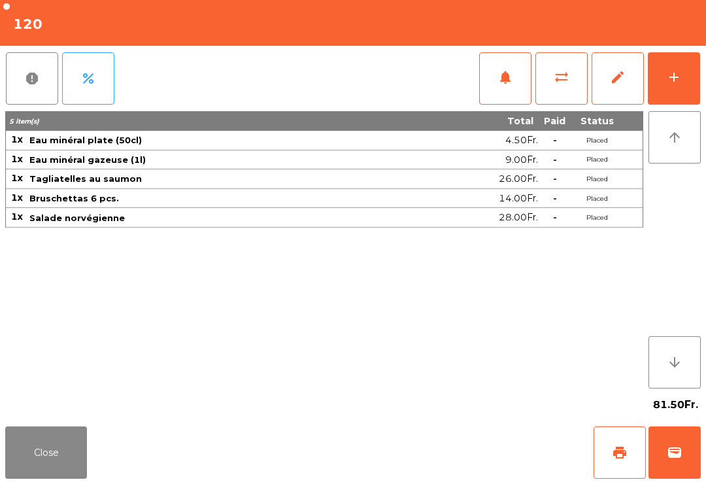
click at [615, 62] on button "edit" at bounding box center [617, 78] width 52 height 52
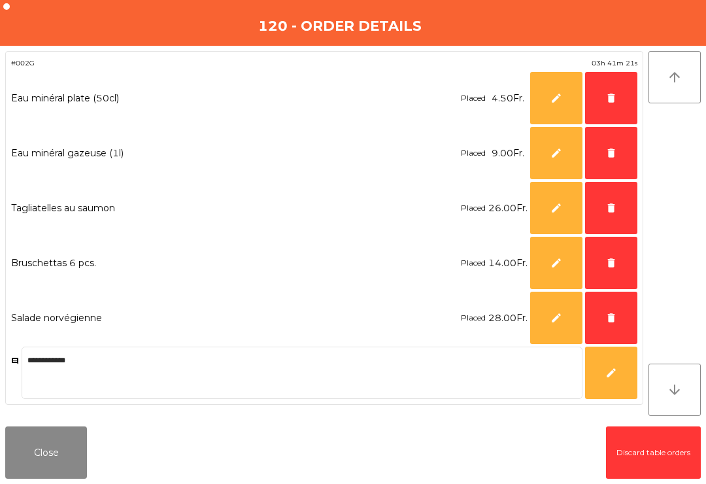
click at [606, 103] on span "delete" at bounding box center [611, 98] width 12 height 12
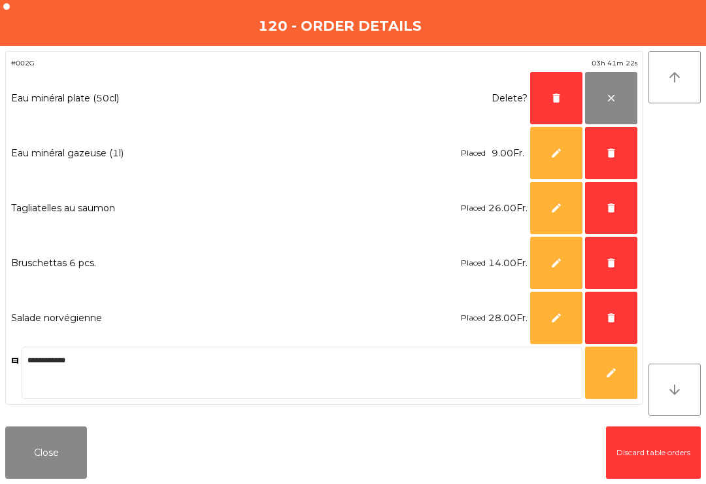
click at [602, 161] on button "delete" at bounding box center [611, 153] width 52 height 52
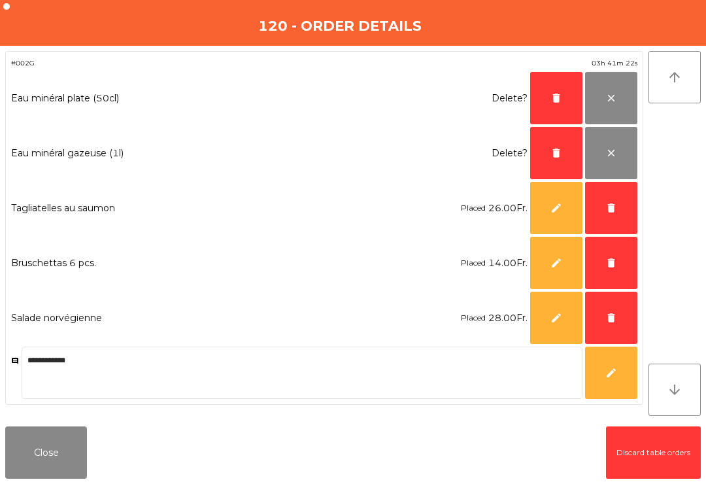
click at [611, 197] on button "delete" at bounding box center [611, 208] width 52 height 52
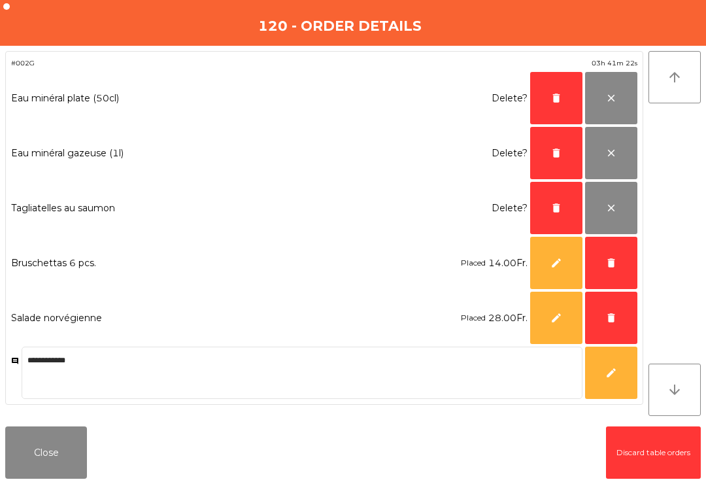
click at [612, 252] on button "delete" at bounding box center [611, 263] width 52 height 52
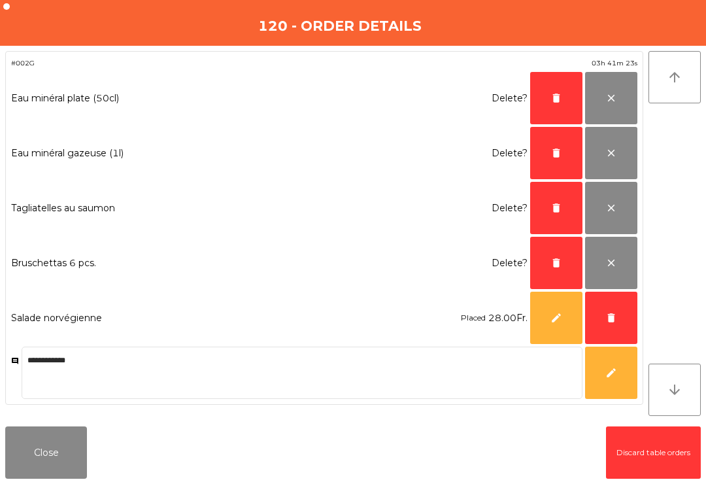
click at [612, 314] on span "delete" at bounding box center [611, 318] width 12 height 12
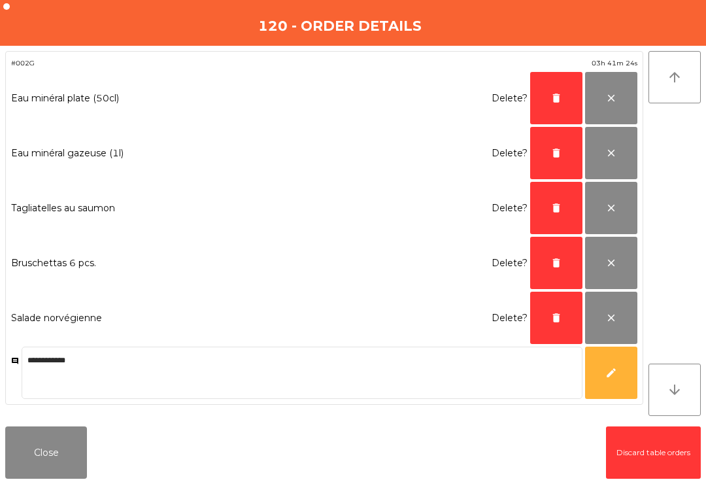
click at [552, 316] on span "delete" at bounding box center [556, 318] width 12 height 12
click at [554, 257] on span "delete" at bounding box center [556, 263] width 12 height 12
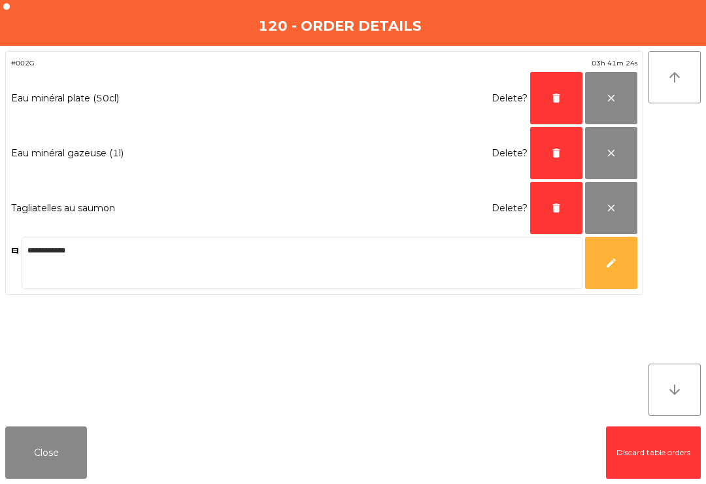
click at [555, 205] on span "delete" at bounding box center [556, 208] width 12 height 12
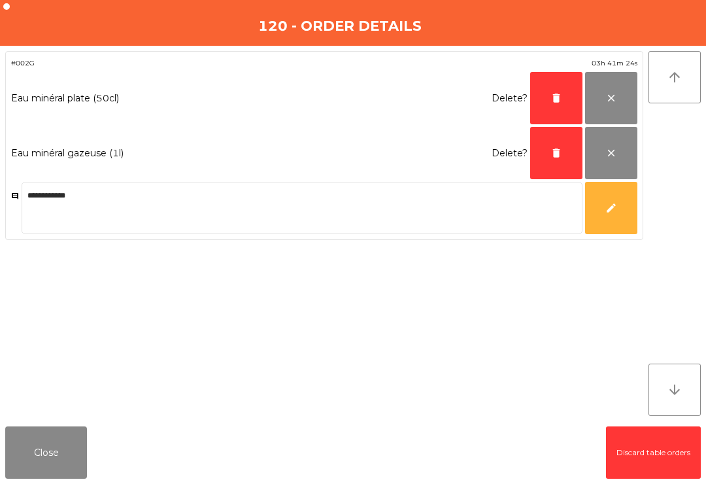
click at [553, 102] on span "delete" at bounding box center [556, 98] width 12 height 12
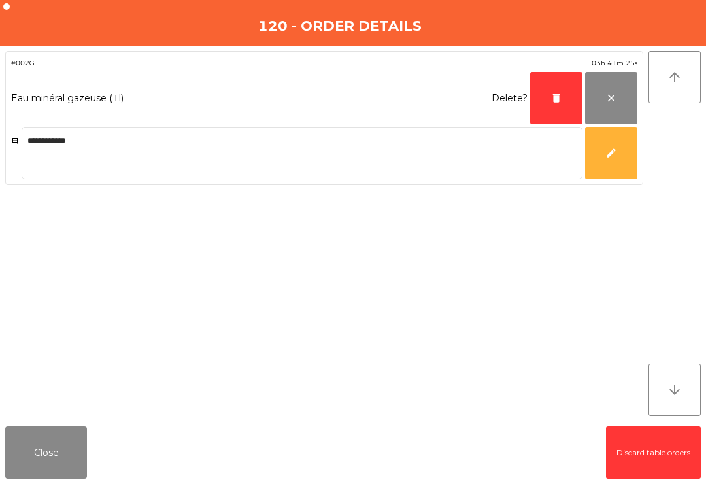
click at [548, 99] on button "delete" at bounding box center [556, 98] width 52 height 52
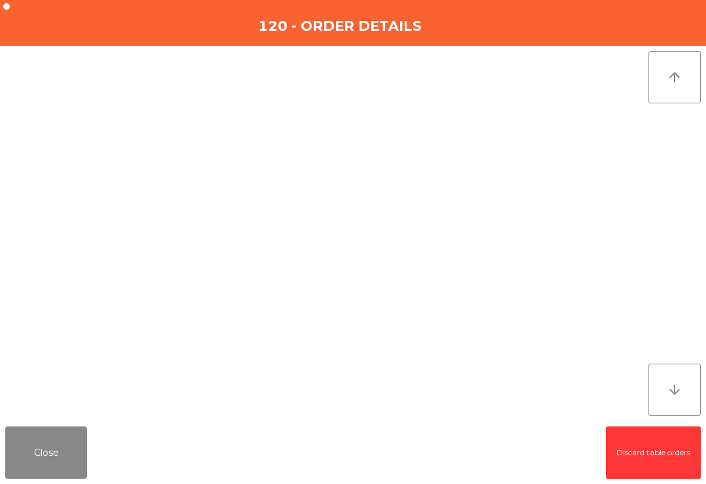
click at [15, 457] on button "Close" at bounding box center [46, 452] width 82 height 52
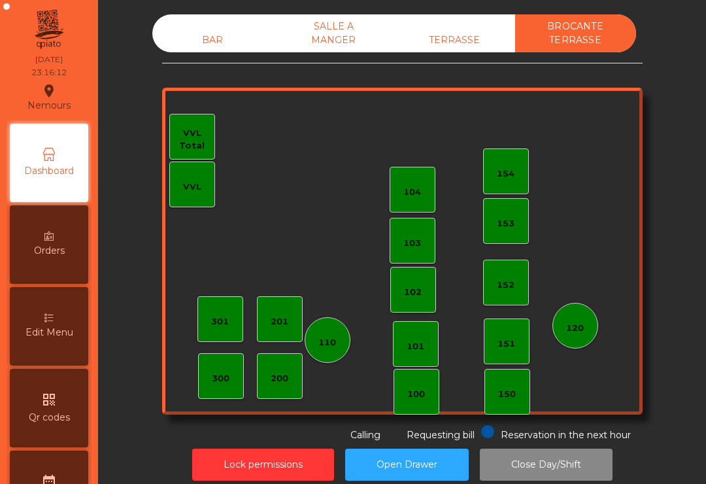
click at [450, 31] on div "TERRASSE" at bounding box center [454, 40] width 121 height 24
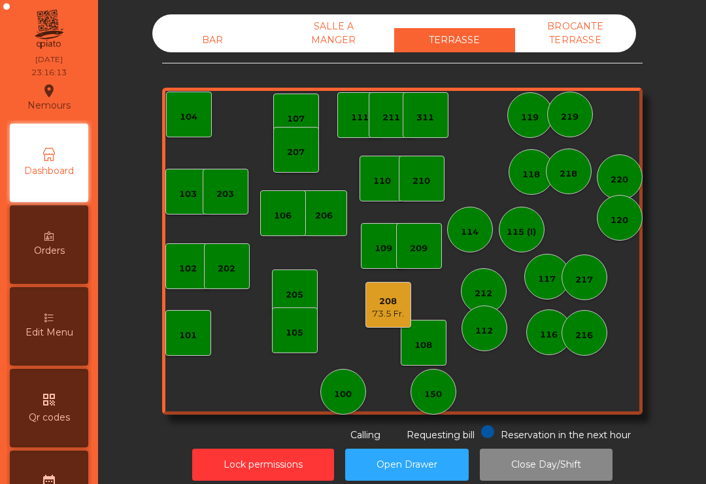
click at [323, 35] on div "SALLE A MANGER" at bounding box center [333, 33] width 121 height 38
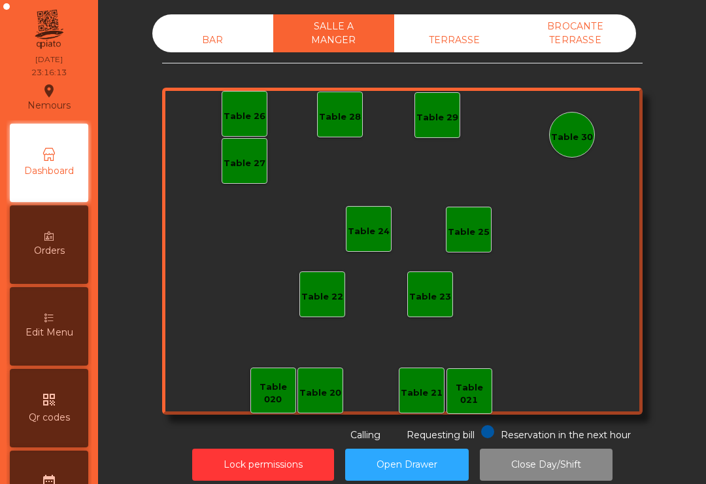
click at [441, 37] on div "TERRASSE" at bounding box center [454, 40] width 121 height 24
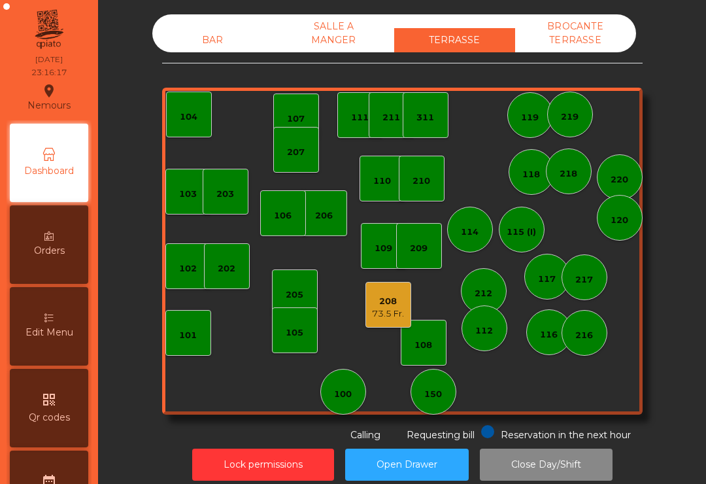
click at [375, 309] on div "73.5 Fr." at bounding box center [388, 313] width 32 height 13
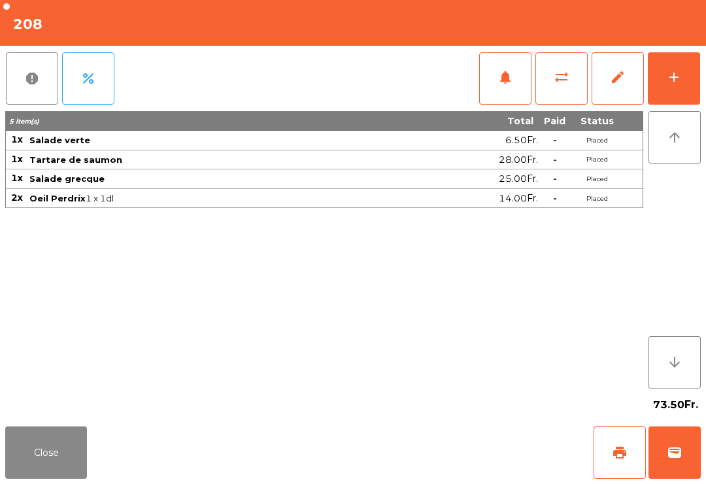
click at [619, 77] on span "edit" at bounding box center [618, 77] width 16 height 16
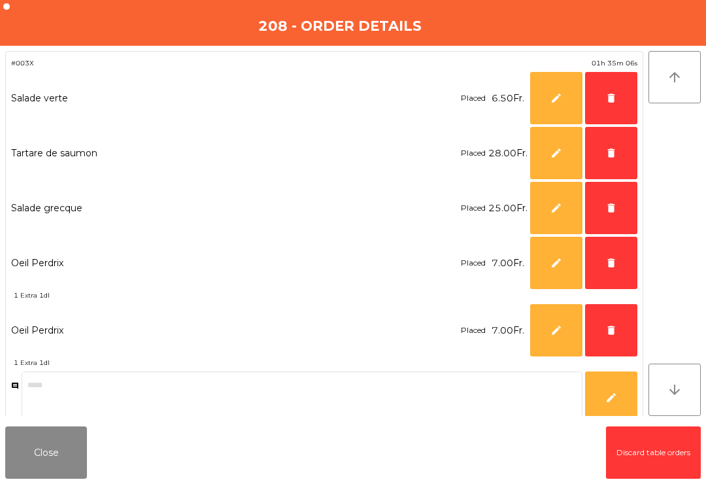
click at [606, 249] on button "delete" at bounding box center [611, 263] width 52 height 52
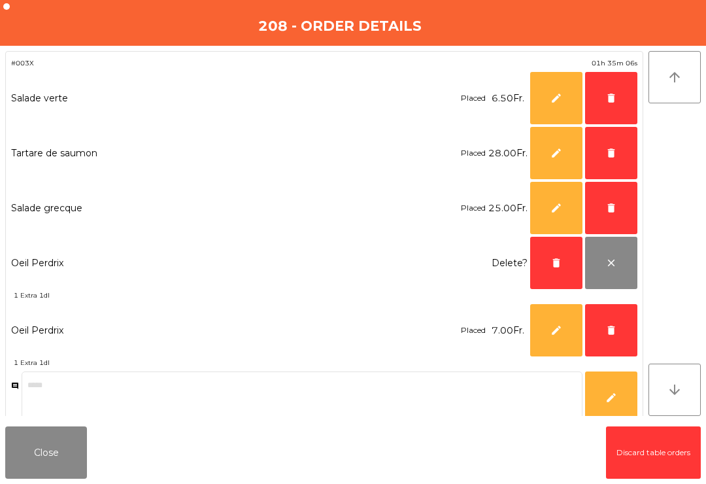
click at [601, 198] on button "delete" at bounding box center [611, 208] width 52 height 52
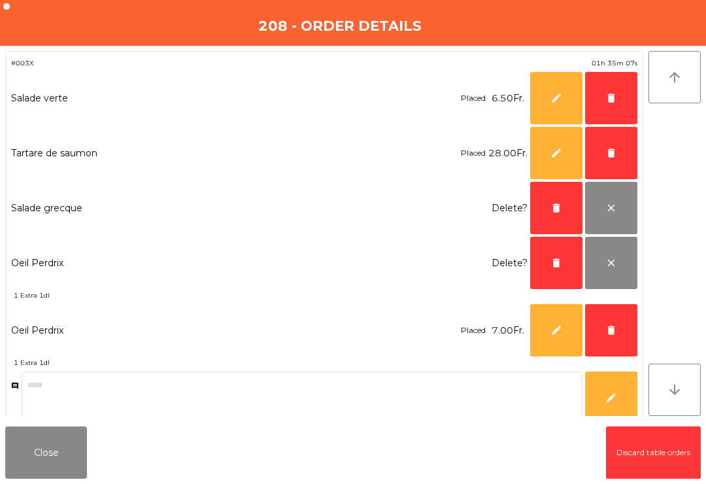
click at [606, 148] on span "delete" at bounding box center [611, 153] width 12 height 12
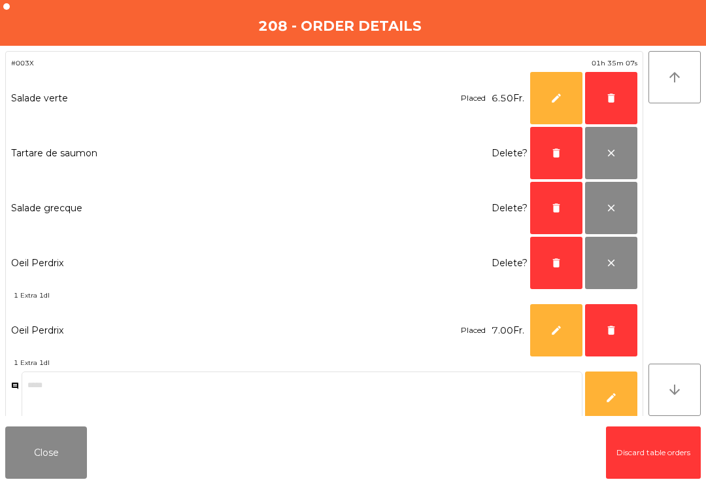
click at [609, 91] on button "delete" at bounding box center [611, 98] width 52 height 52
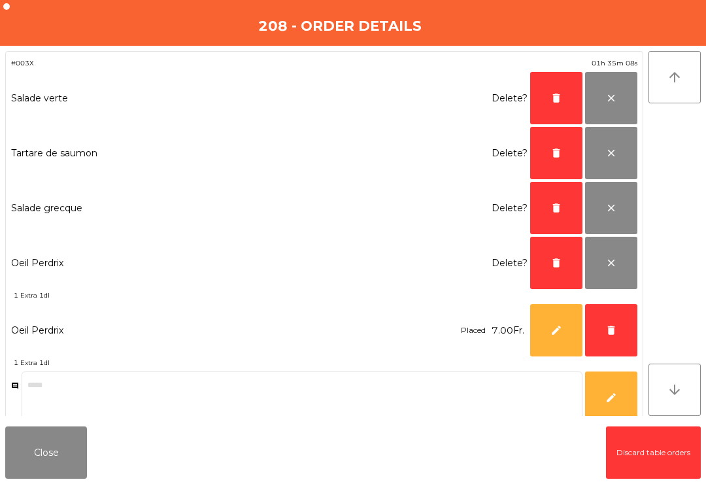
click at [606, 332] on span "delete" at bounding box center [611, 330] width 12 height 12
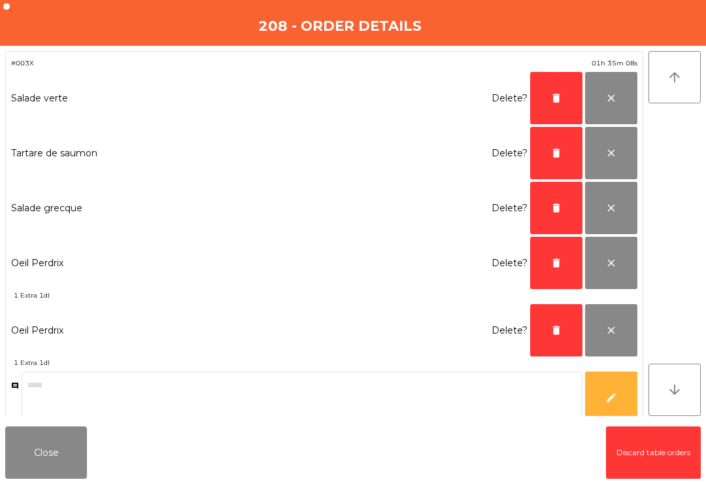
click at [542, 327] on button "delete" at bounding box center [556, 330] width 52 height 52
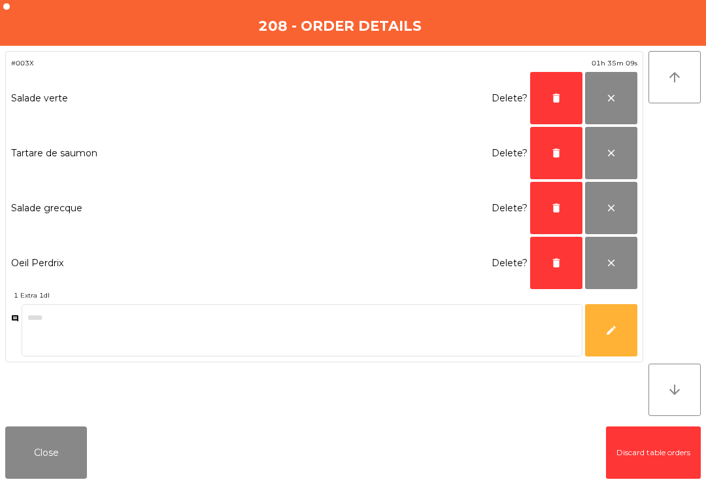
click at [551, 251] on button "delete" at bounding box center [556, 263] width 52 height 52
click at [552, 208] on span "delete" at bounding box center [556, 208] width 12 height 12
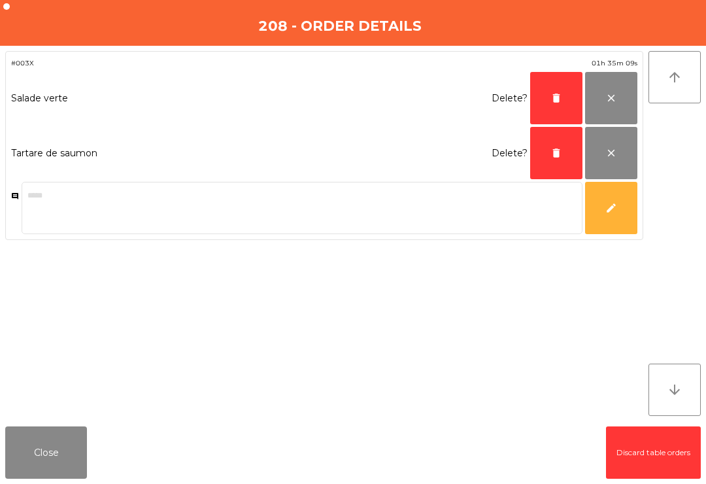
click at [553, 170] on button "delete" at bounding box center [556, 153] width 52 height 52
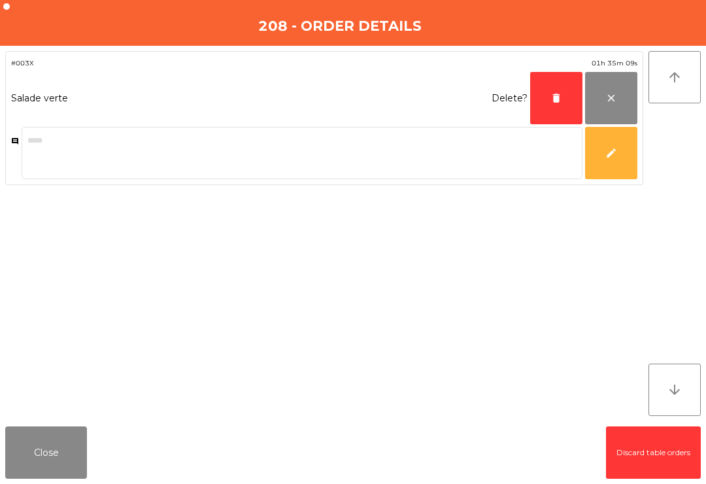
click at [540, 122] on button "delete" at bounding box center [556, 98] width 52 height 52
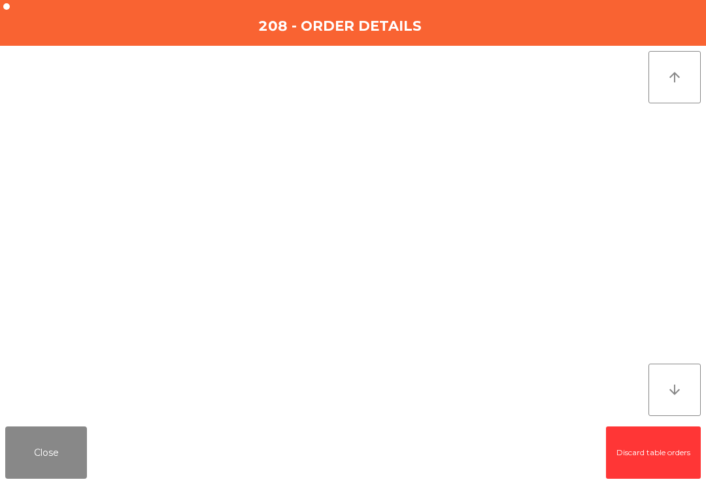
click at [46, 450] on button "Close" at bounding box center [46, 452] width 82 height 52
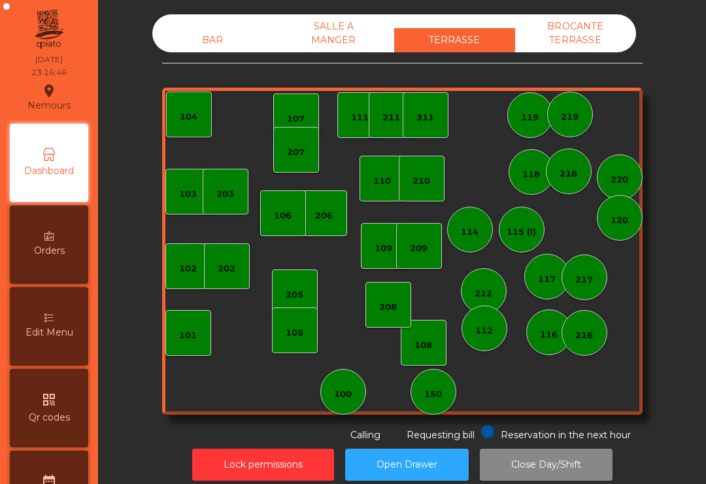
click at [335, 31] on div "SALLE A MANGER" at bounding box center [333, 33] width 121 height 38
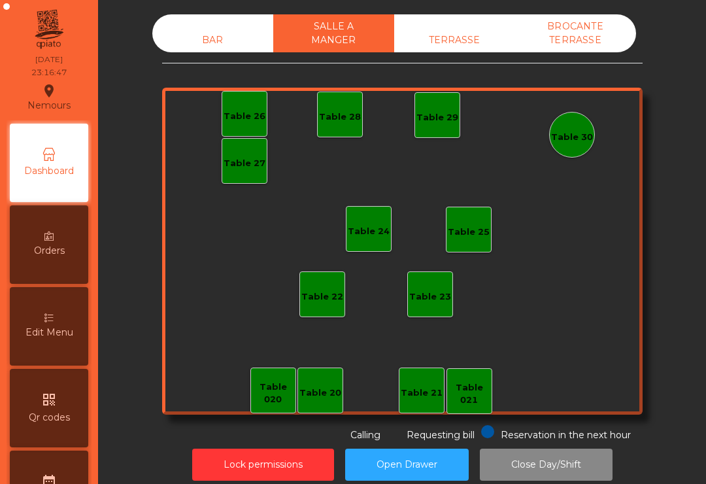
click at [206, 44] on div "BAR" at bounding box center [212, 40] width 121 height 24
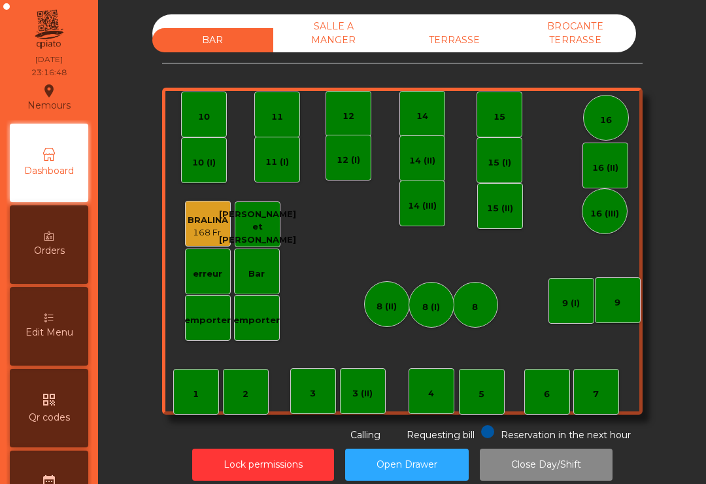
click at [562, 51] on div "BROCANTE TERRASSE" at bounding box center [575, 33] width 121 height 38
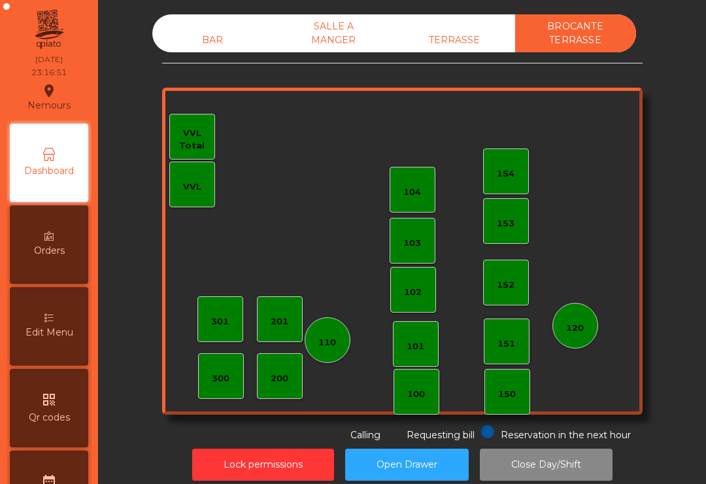
click at [550, 478] on button "Close Day/Shift" at bounding box center [546, 464] width 133 height 32
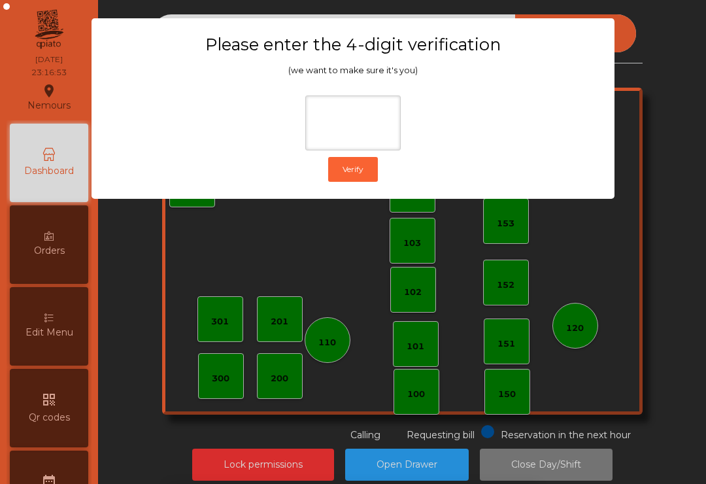
click at [657, 154] on ngb-modal-window "Please enter the 4-digit verification (we want to make sure it's you) Verify" at bounding box center [353, 242] width 670 height 484
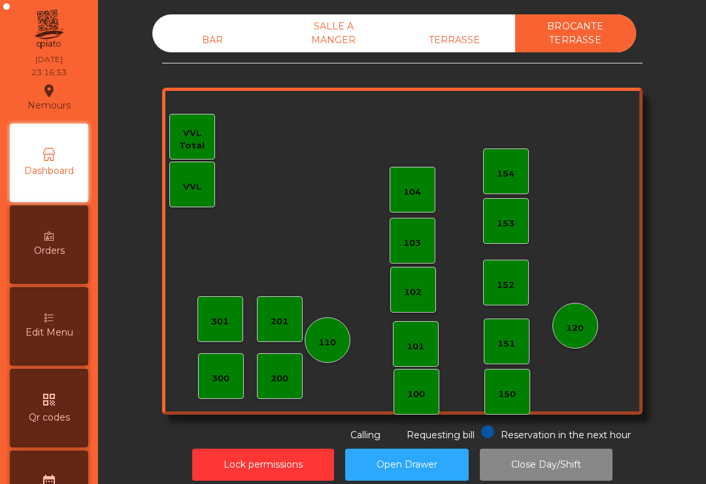
click at [254, 460] on button "Lock permissions" at bounding box center [263, 464] width 142 height 32
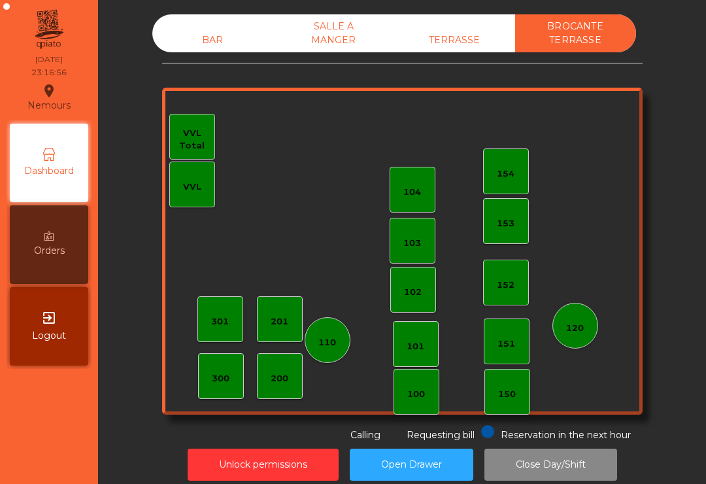
click at [551, 476] on button "Close Day/Shift" at bounding box center [550, 464] width 133 height 32
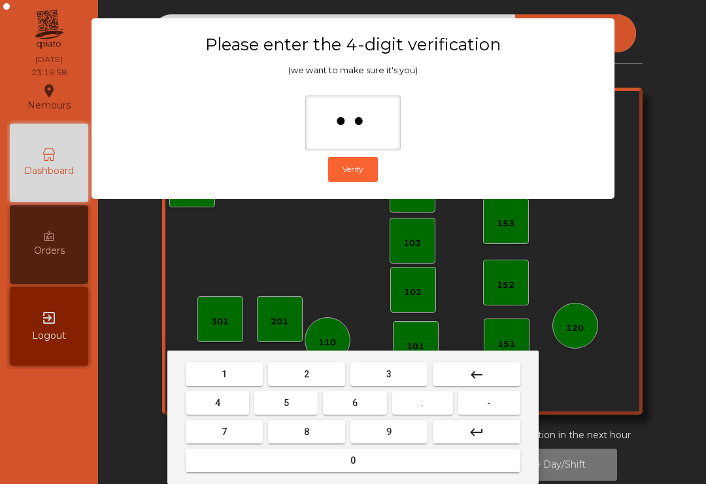
type input "***"
